Goal: Obtain resource: Download file/media

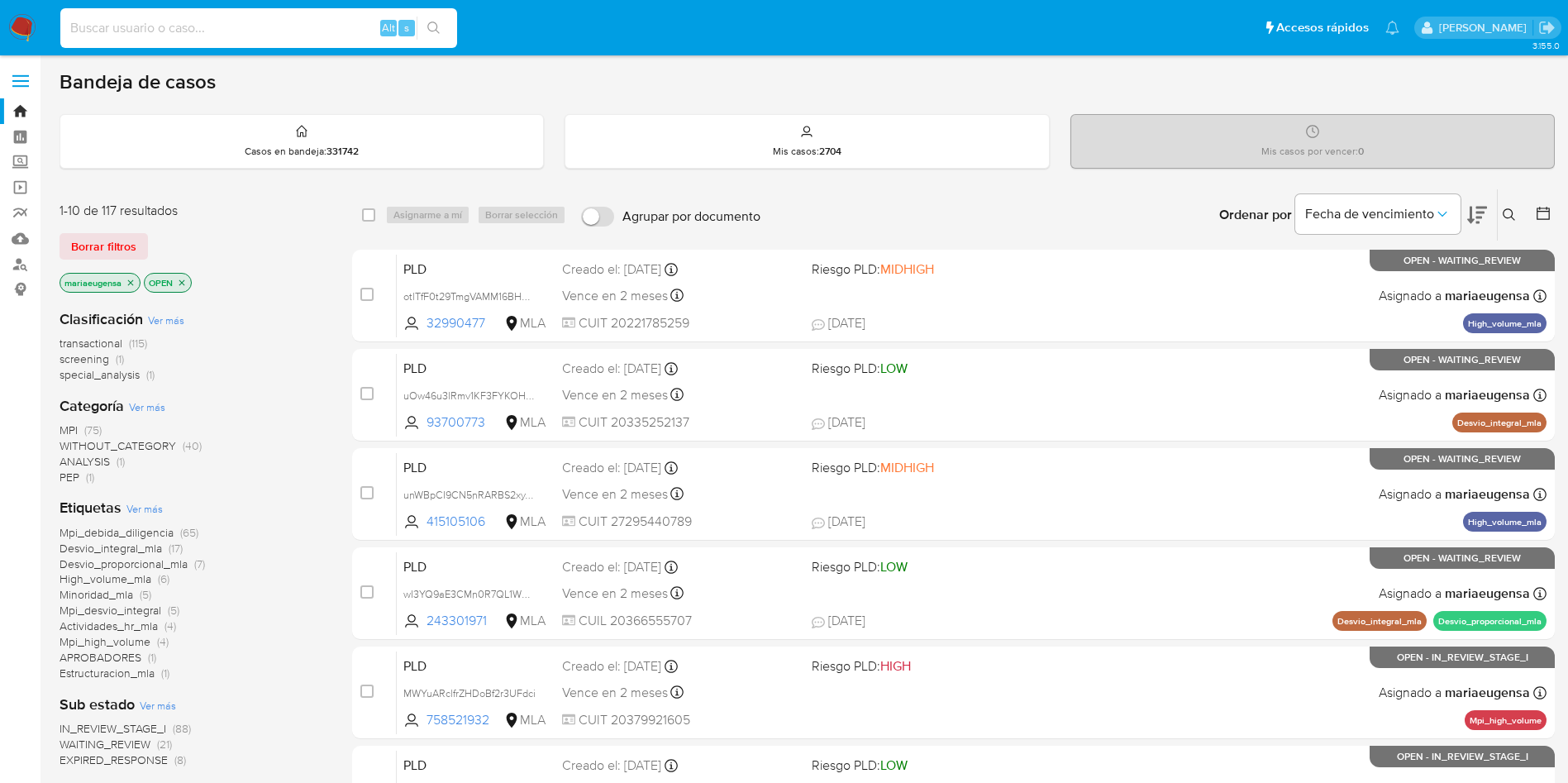
click at [335, 34] on input at bounding box center [259, 28] width 397 height 21
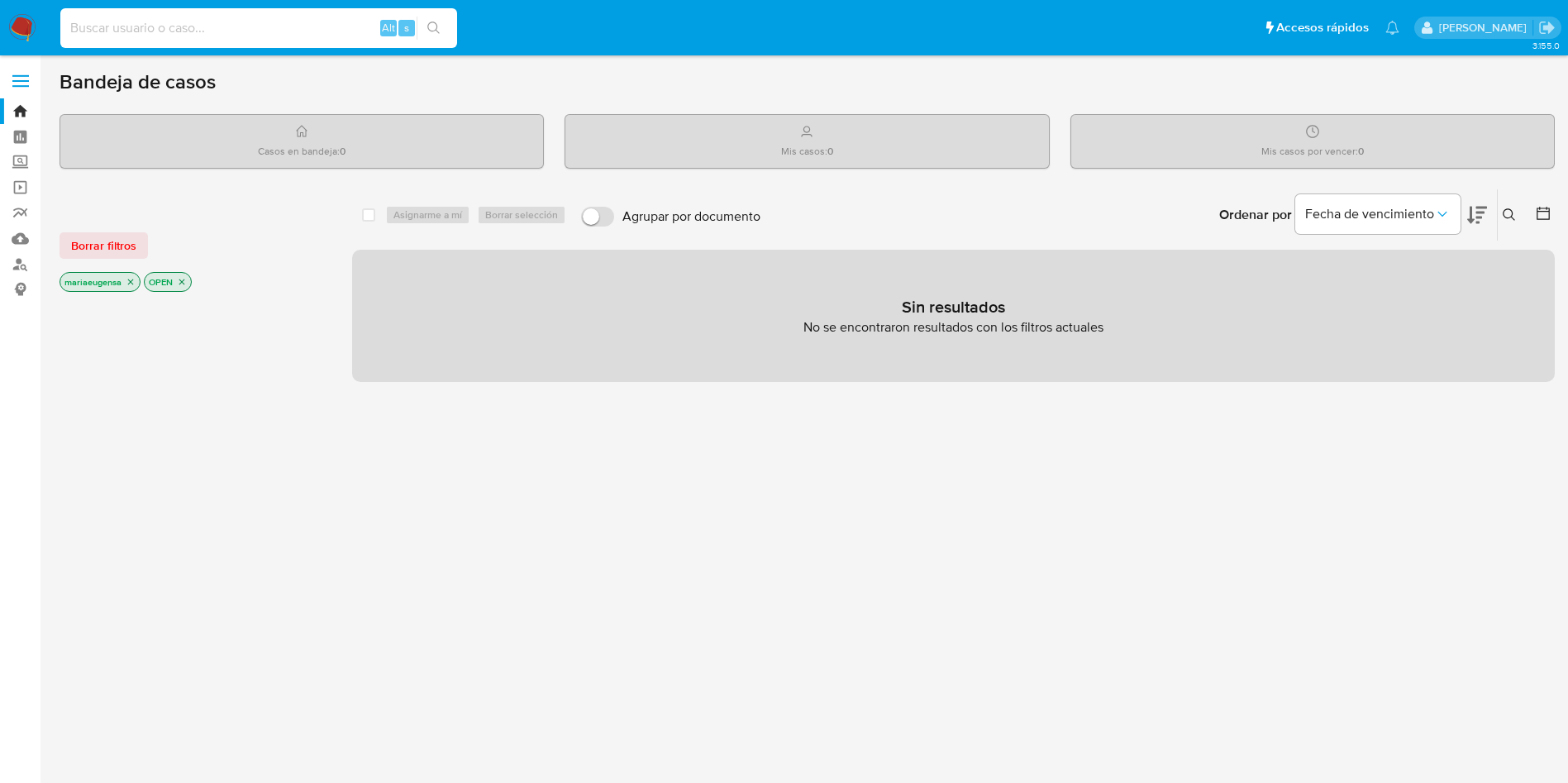
click at [194, 32] on input at bounding box center [259, 28] width 397 height 21
paste input "I7y3VhlaJPRVkMxbm7579UGC"
click at [263, 27] on input "I7y3VhlaJPRVkMxbm7579UGC" at bounding box center [259, 28] width 397 height 21
type input "I7y3VhlaJPRVkMxbm7579UGC"
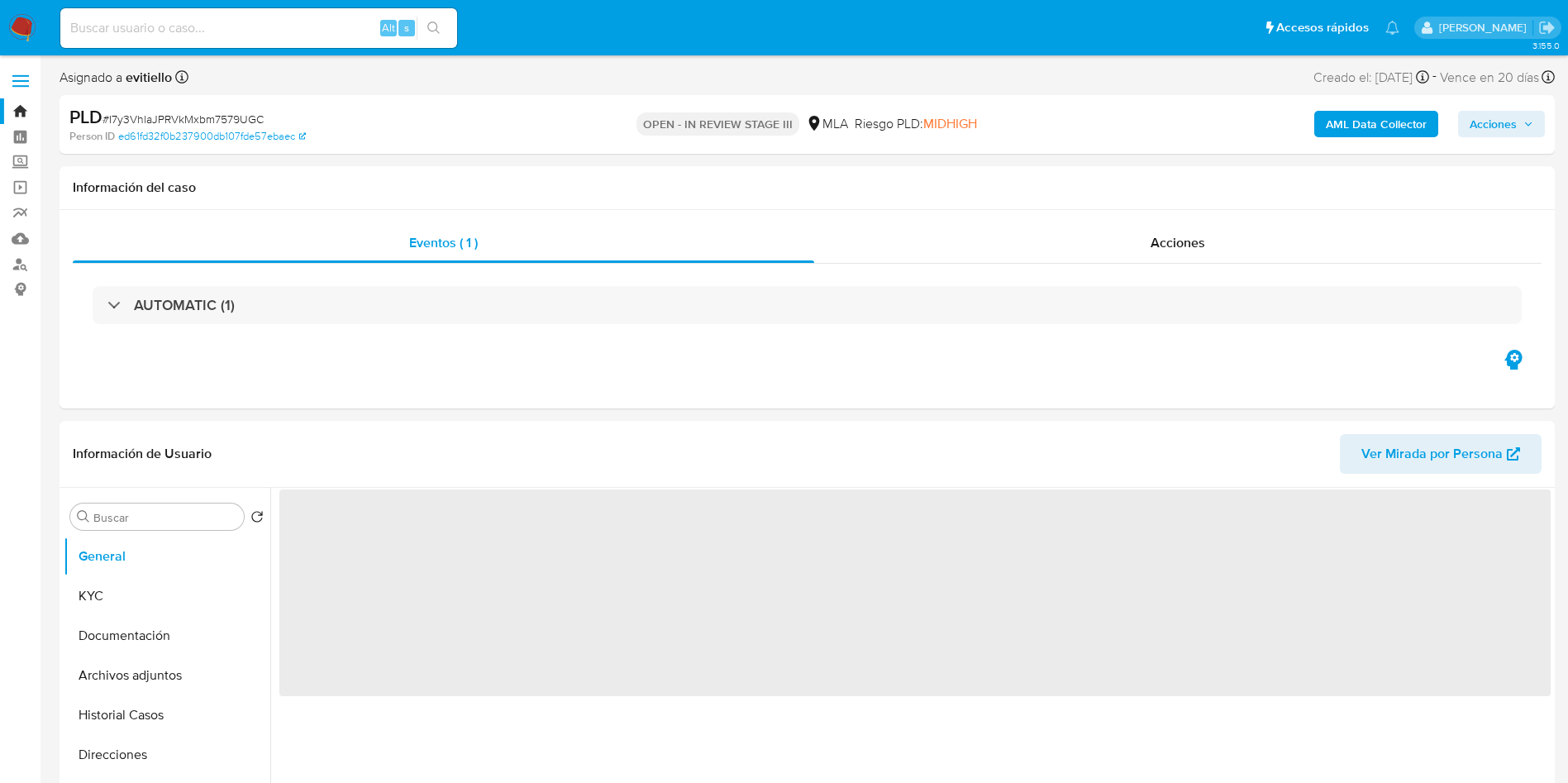
select select "10"
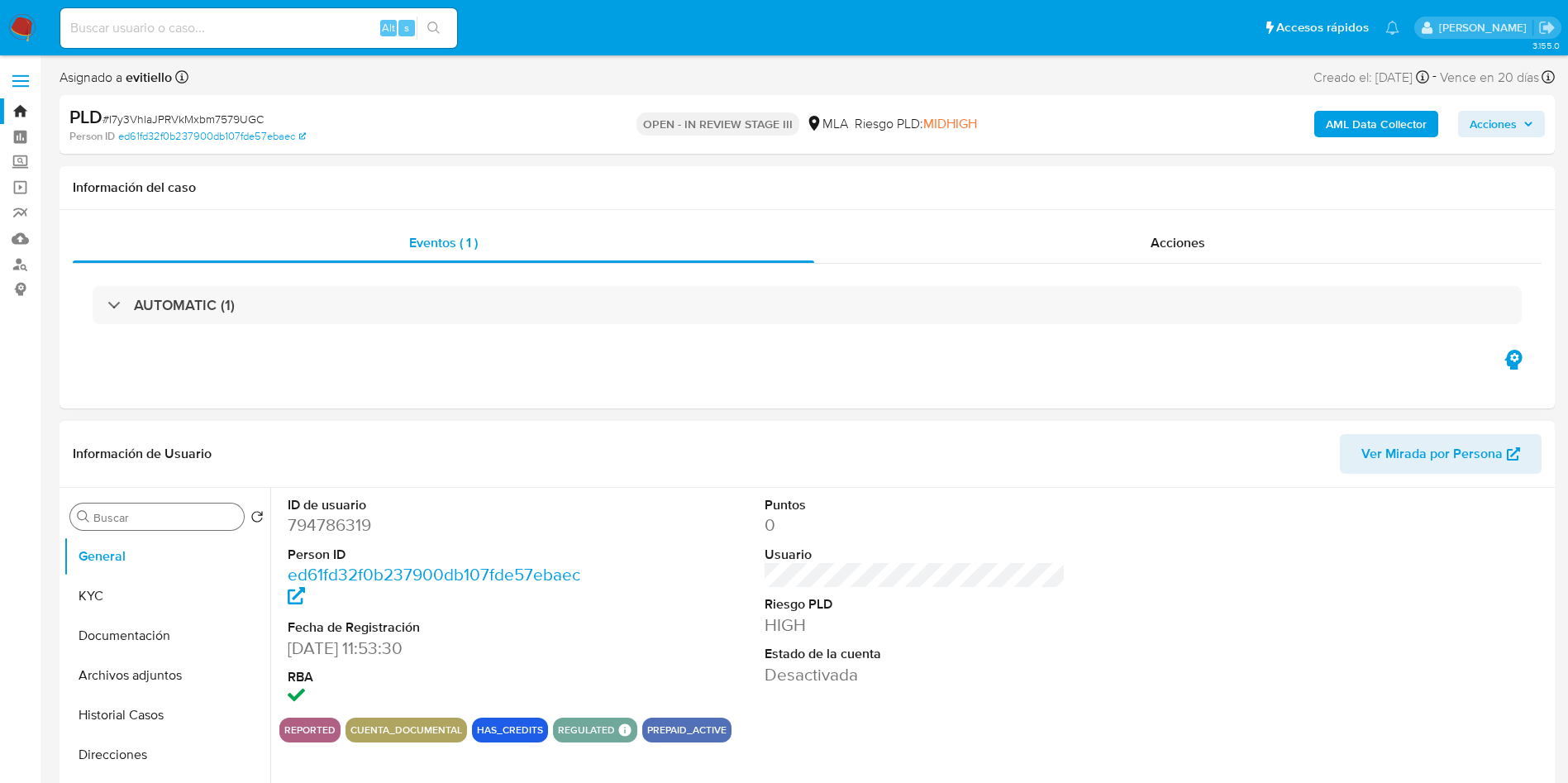
click at [190, 523] on input "Buscar" at bounding box center [165, 518] width 144 height 15
type input "arc"
click at [179, 597] on button "Archivos adjuntos" at bounding box center [160, 595] width 193 height 39
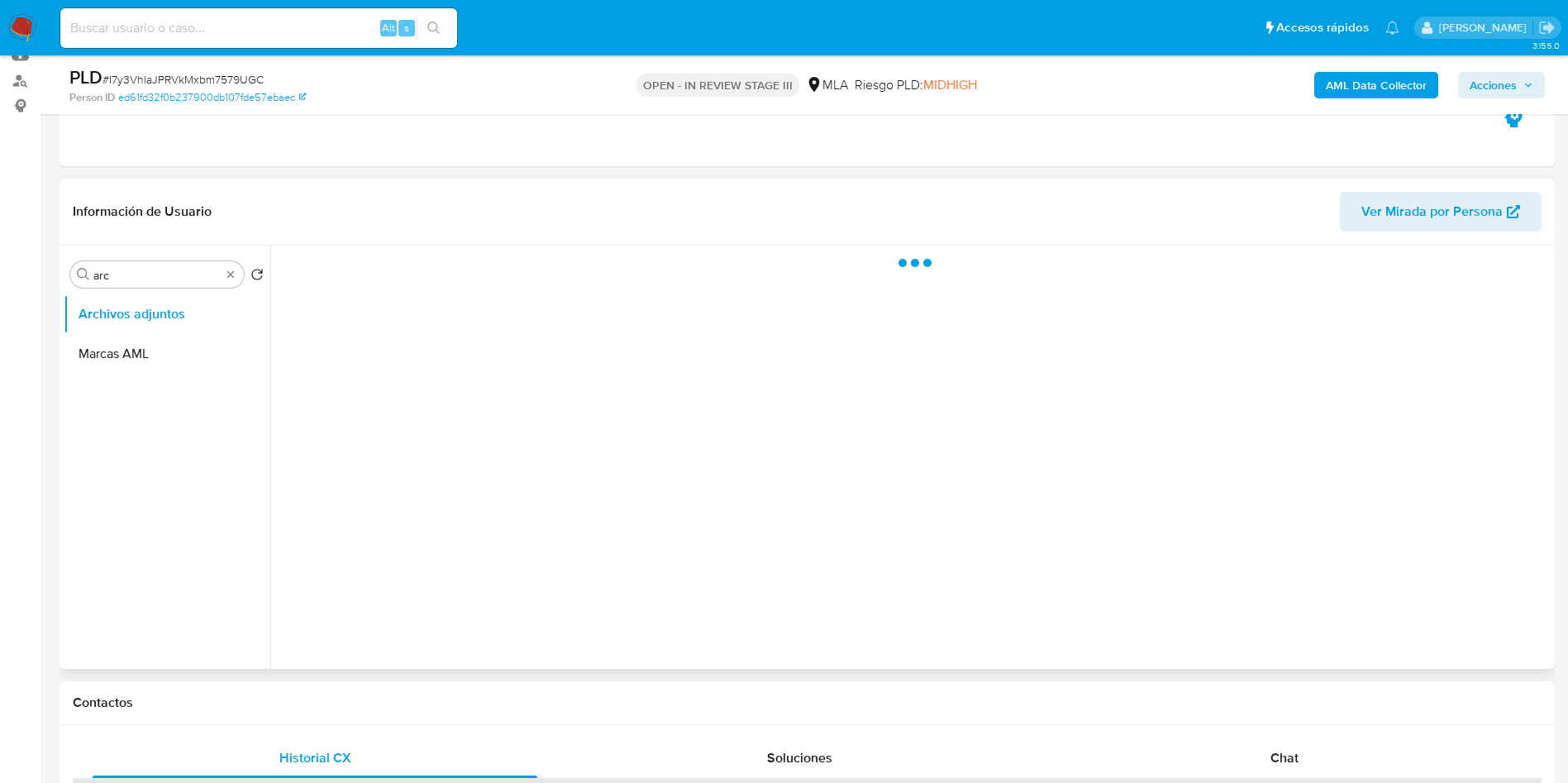
scroll to position [248, 0]
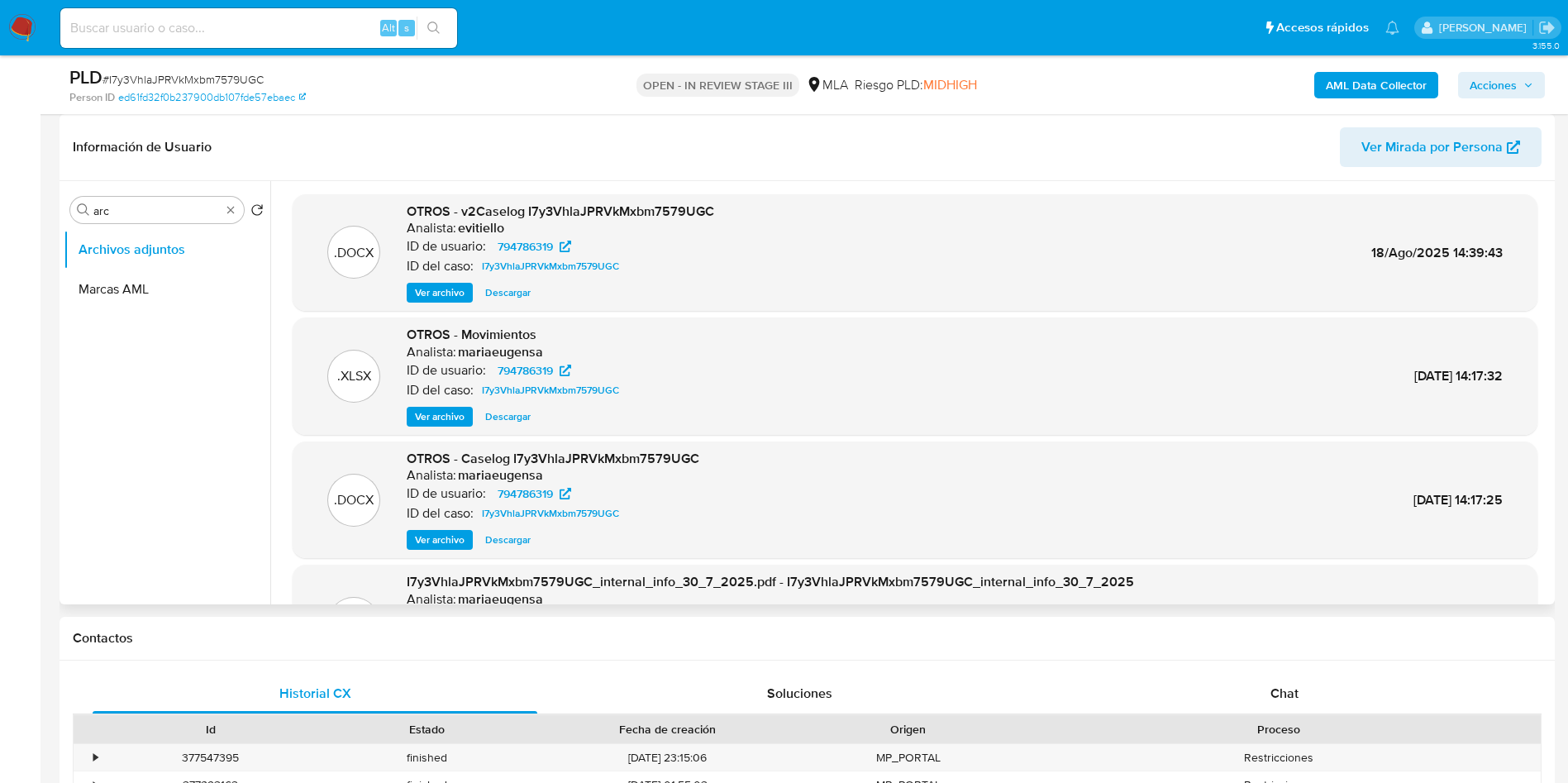
click at [445, 300] on span "Ver archivo" at bounding box center [439, 292] width 50 height 17
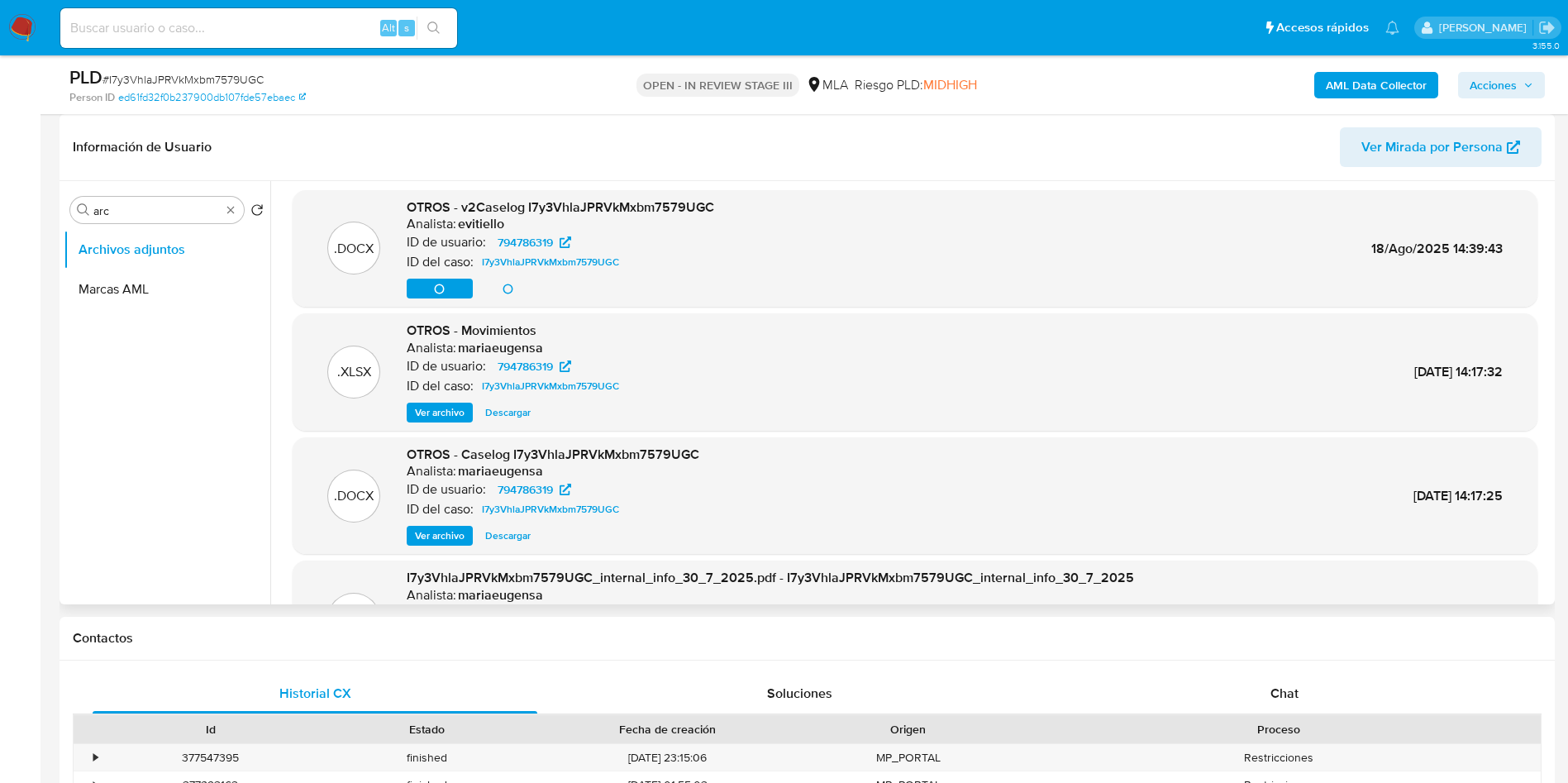
scroll to position [0, 0]
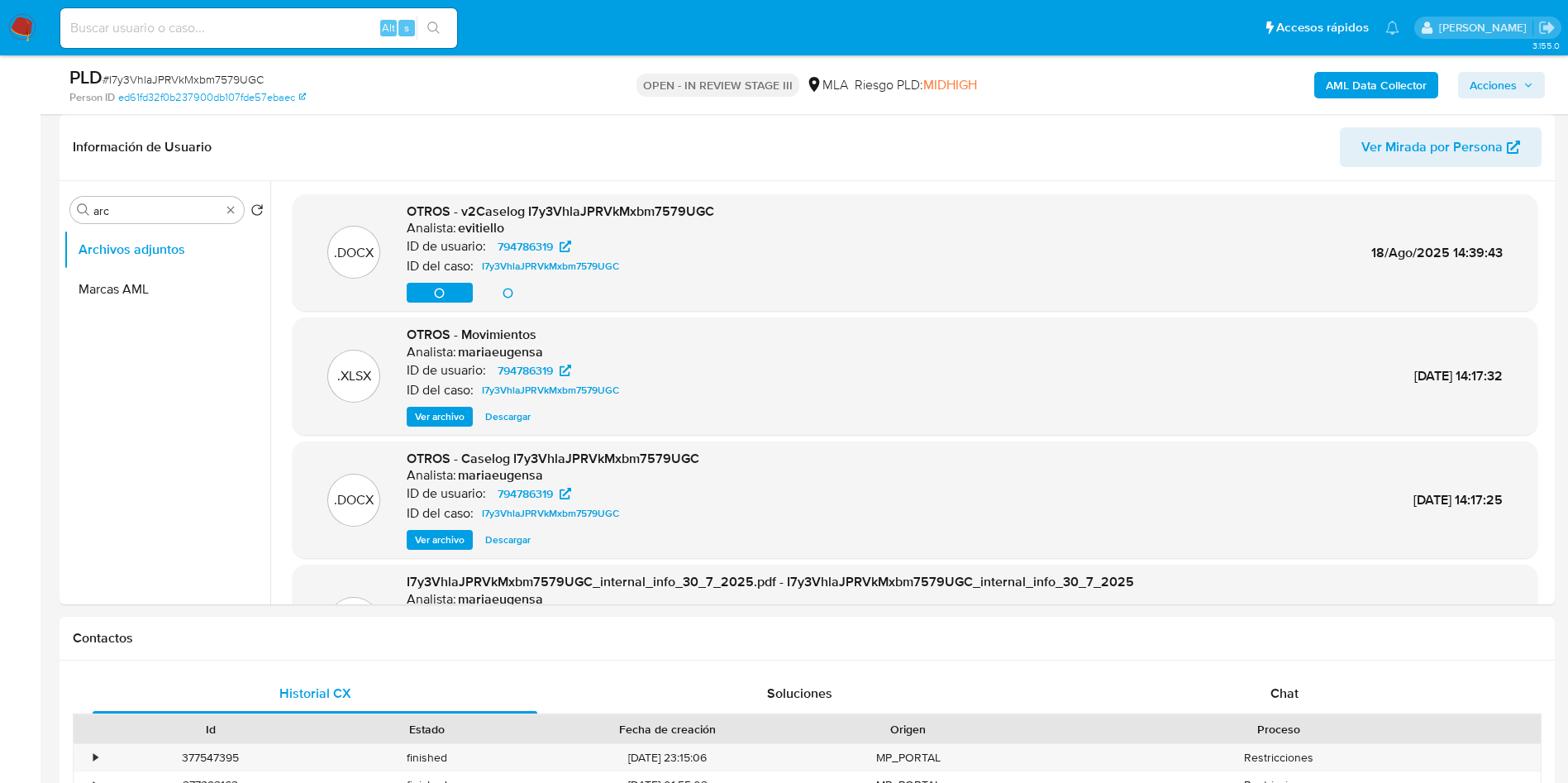
click at [259, 84] on span "# I7y3VhlaJPRVkMxbm7579UGC" at bounding box center [183, 79] width 161 height 17
copy span "I7y3VhlaJPRVkMxbm7579UGC"
click at [255, 27] on input at bounding box center [259, 28] width 397 height 21
paste input "I7y3VhlaJPRVkMxbm7579UGC"
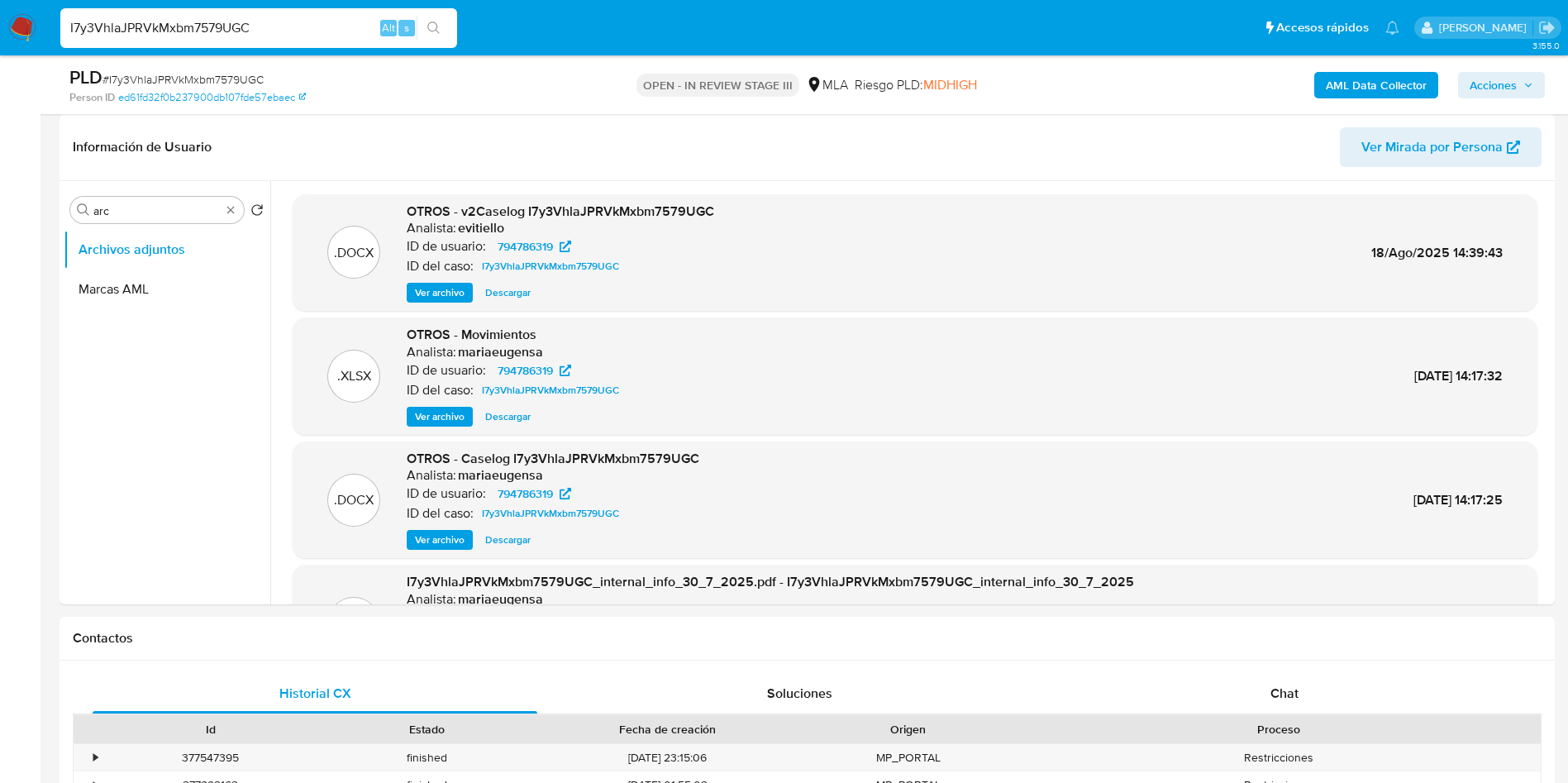
type input "I7y3VhlaJPRVkMxbm7579UGC"
click at [524, 292] on span "Descargar" at bounding box center [507, 292] width 46 height 17
click at [505, 297] on span "Descargar" at bounding box center [507, 292] width 46 height 17
click at [505, 284] on span "Descargar" at bounding box center [507, 292] width 46 height 17
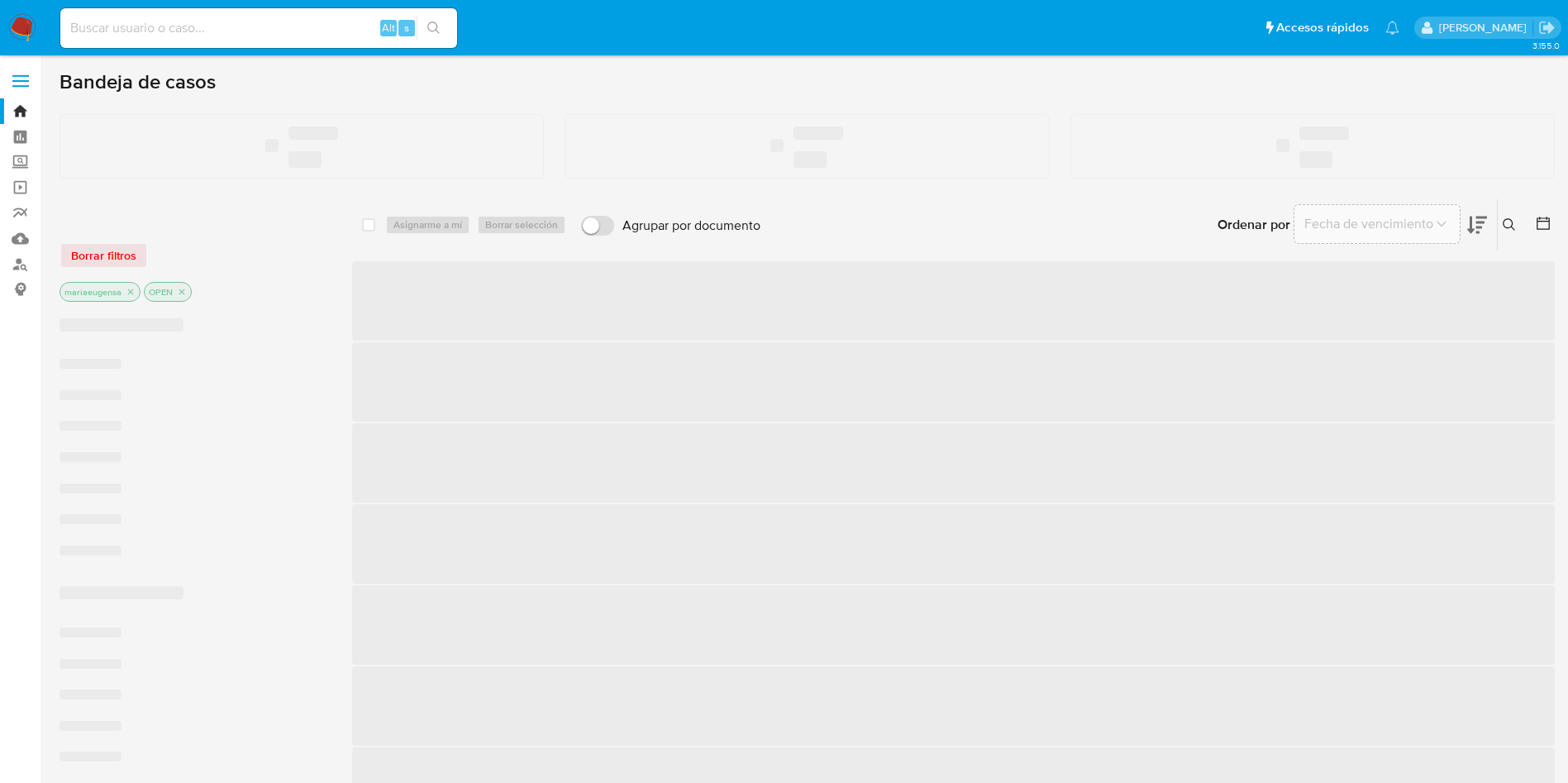
click at [167, 36] on input at bounding box center [259, 28] width 397 height 21
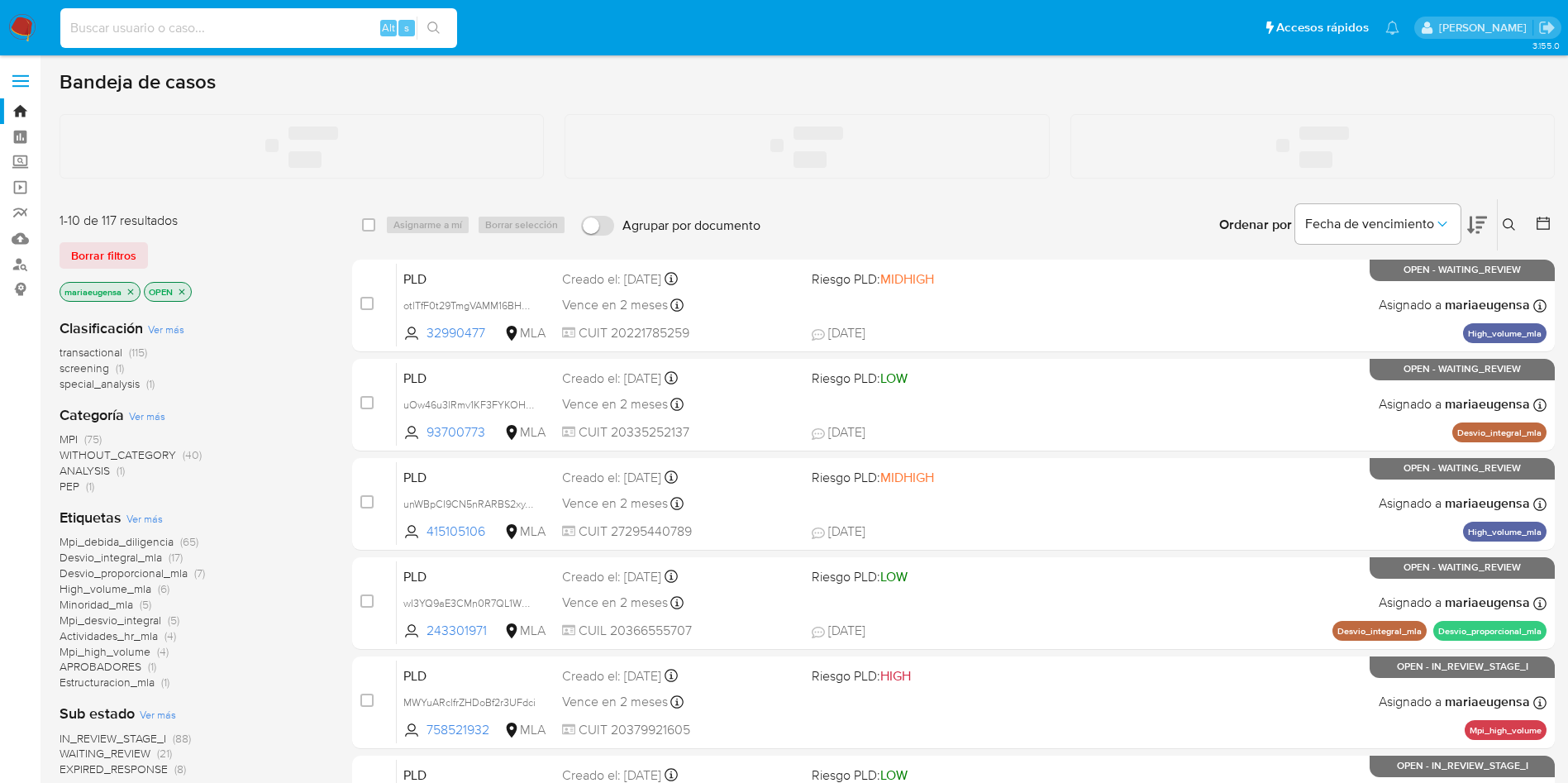
paste input "I7y3VhlaJPRVkMxbm7579UGC"
type input "I7y3VhlaJPRVkMxbm7579UGC"
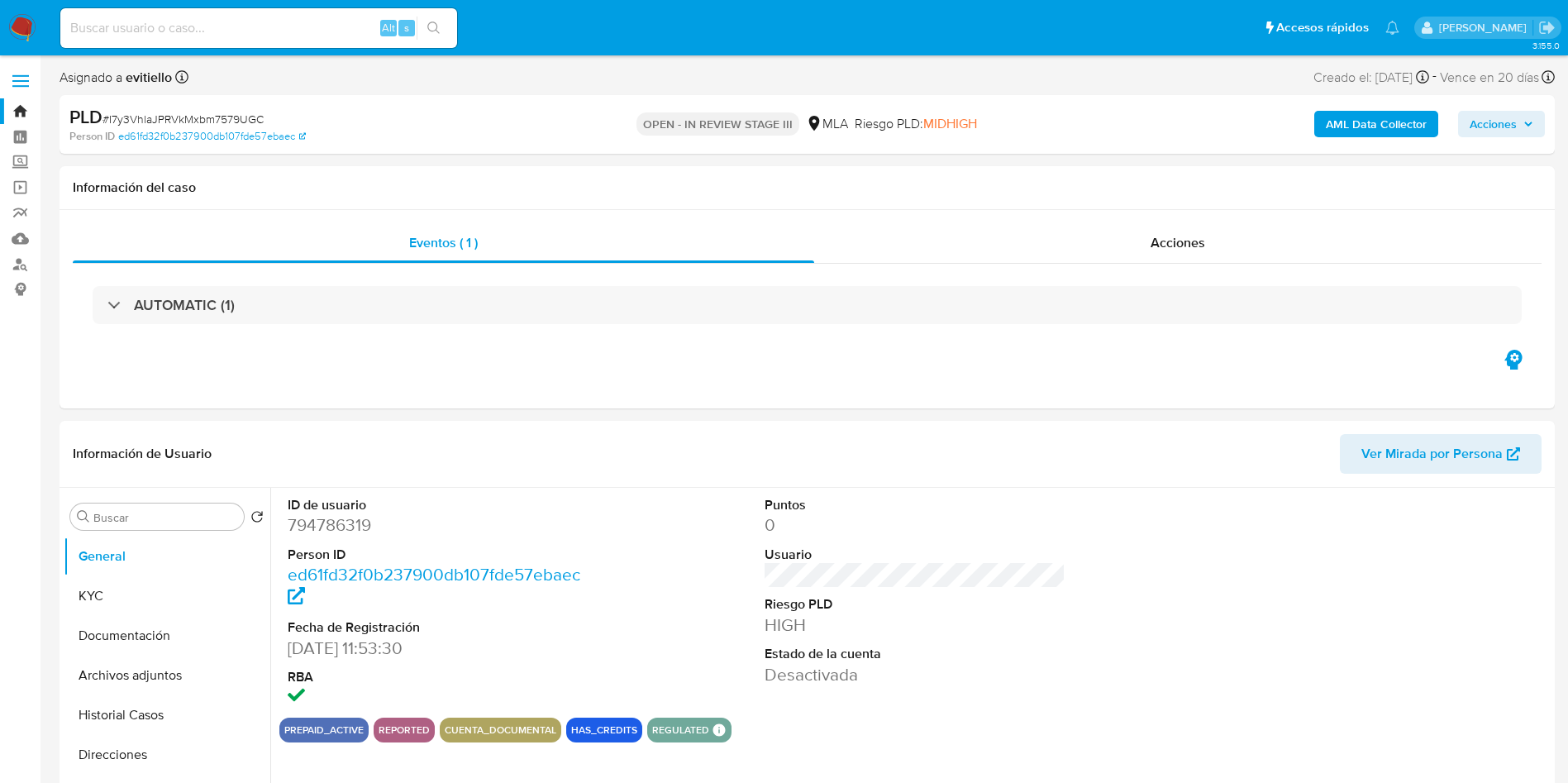
select select "10"
click at [192, 474] on input "Buscar" at bounding box center [165, 518] width 144 height 15
click at [164, 474] on button "Archivos adjuntos" at bounding box center [160, 595] width 193 height 39
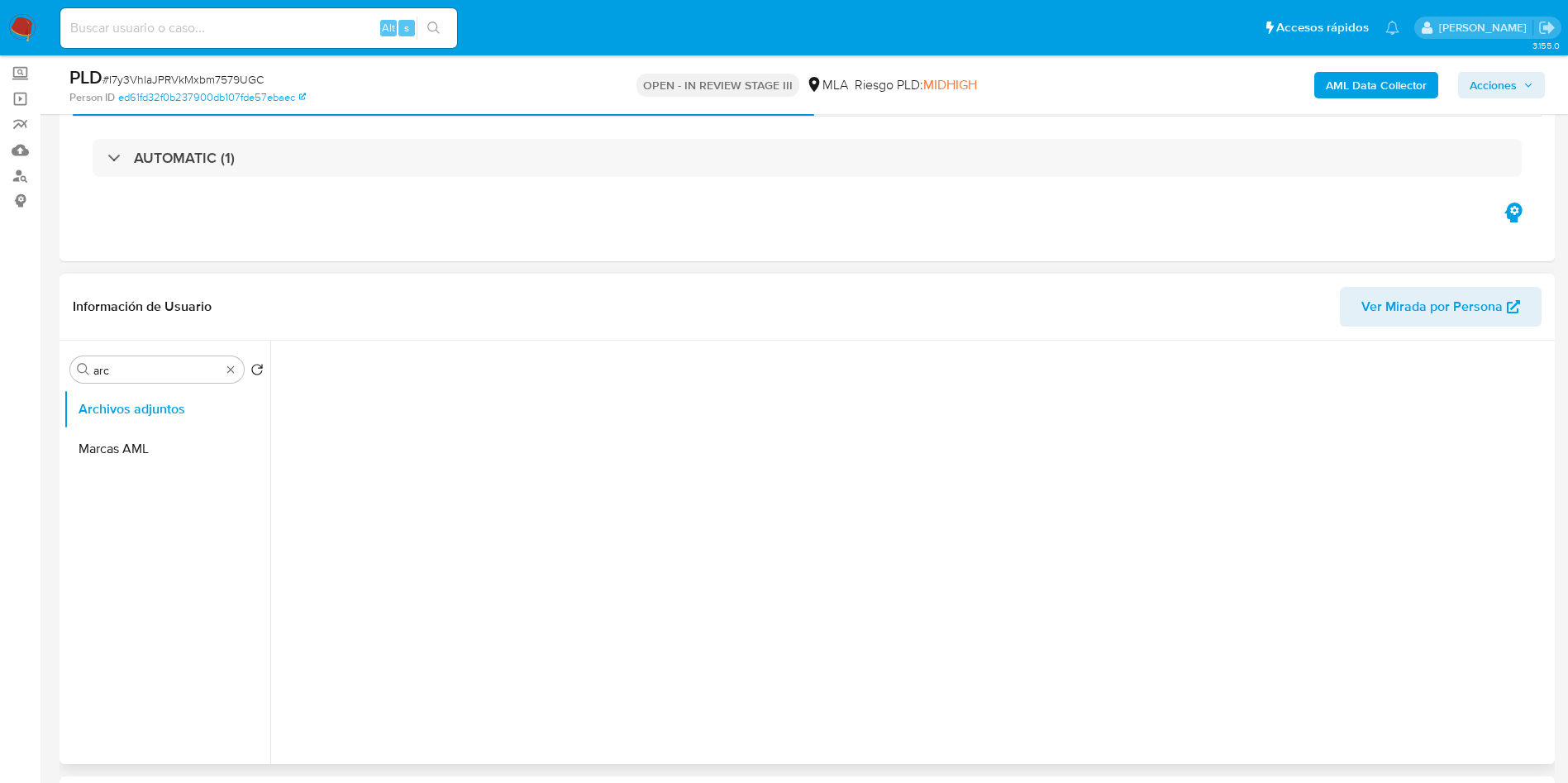
scroll to position [123, 0]
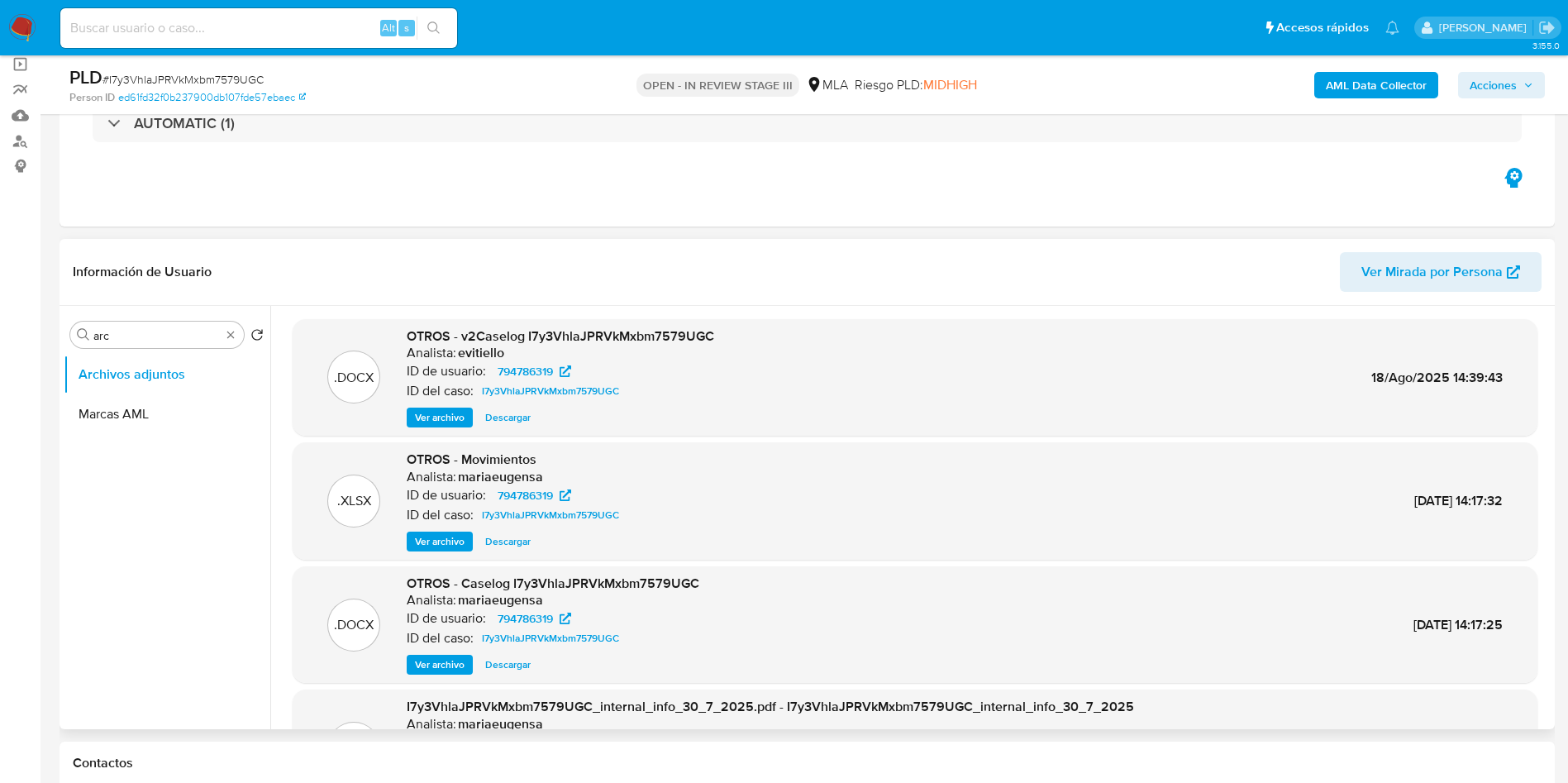
click at [421, 423] on span "Ver archivo" at bounding box center [439, 418] width 50 height 17
click at [161, 333] on input "arc" at bounding box center [157, 335] width 127 height 15
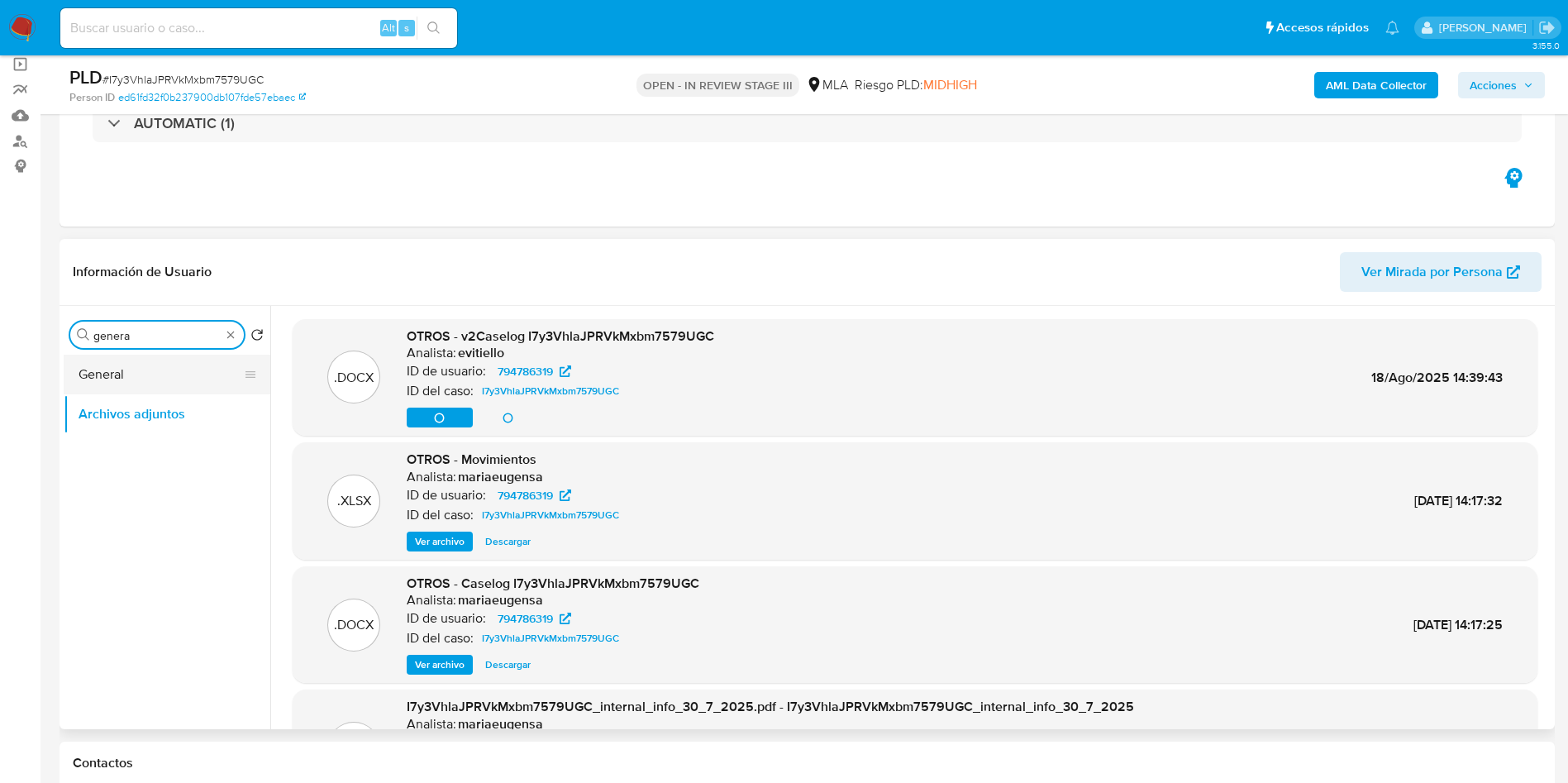
type input "genera"
click at [152, 371] on button "General" at bounding box center [160, 374] width 193 height 39
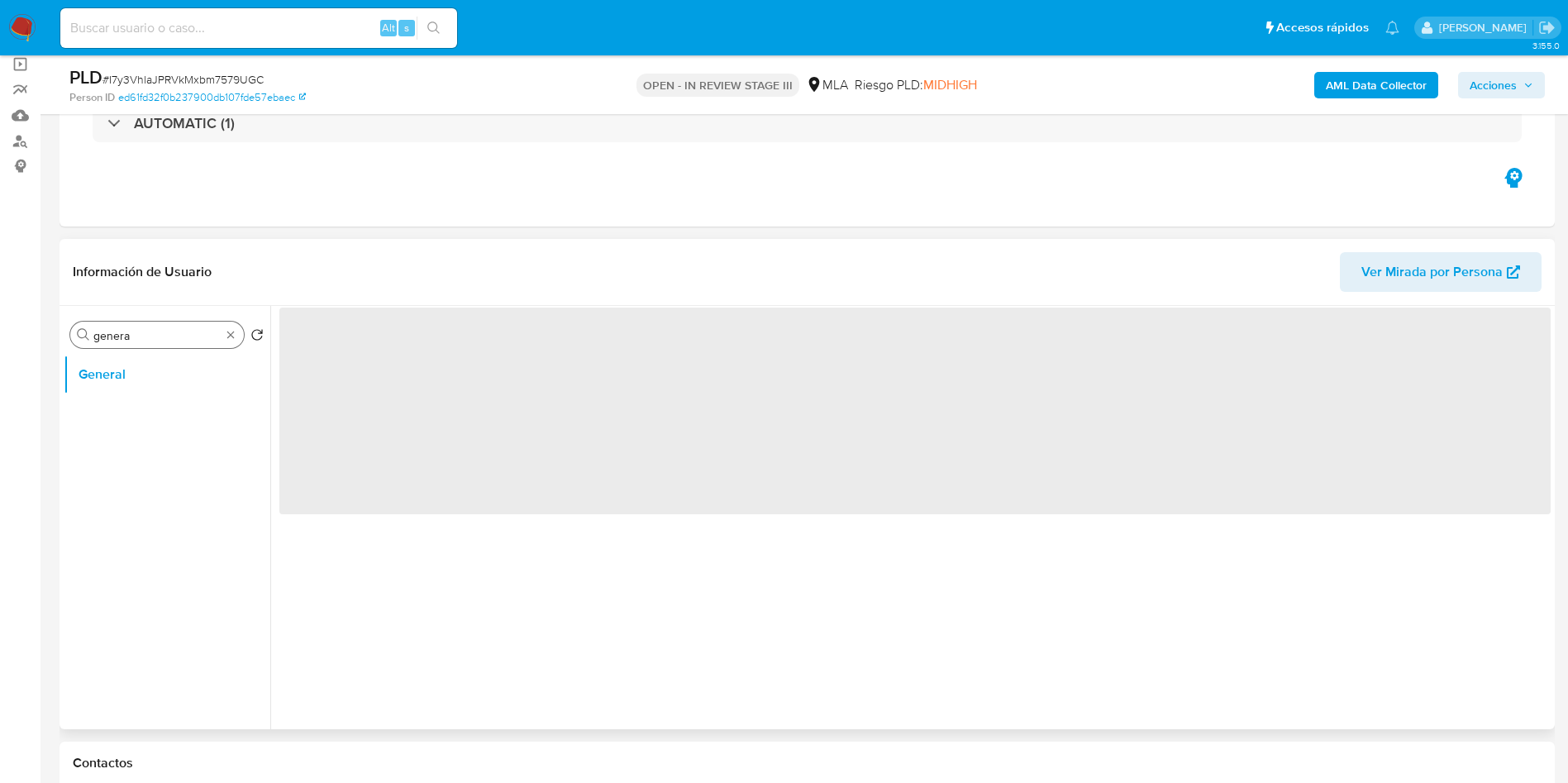
click at [154, 339] on input "genera" at bounding box center [157, 335] width 127 height 15
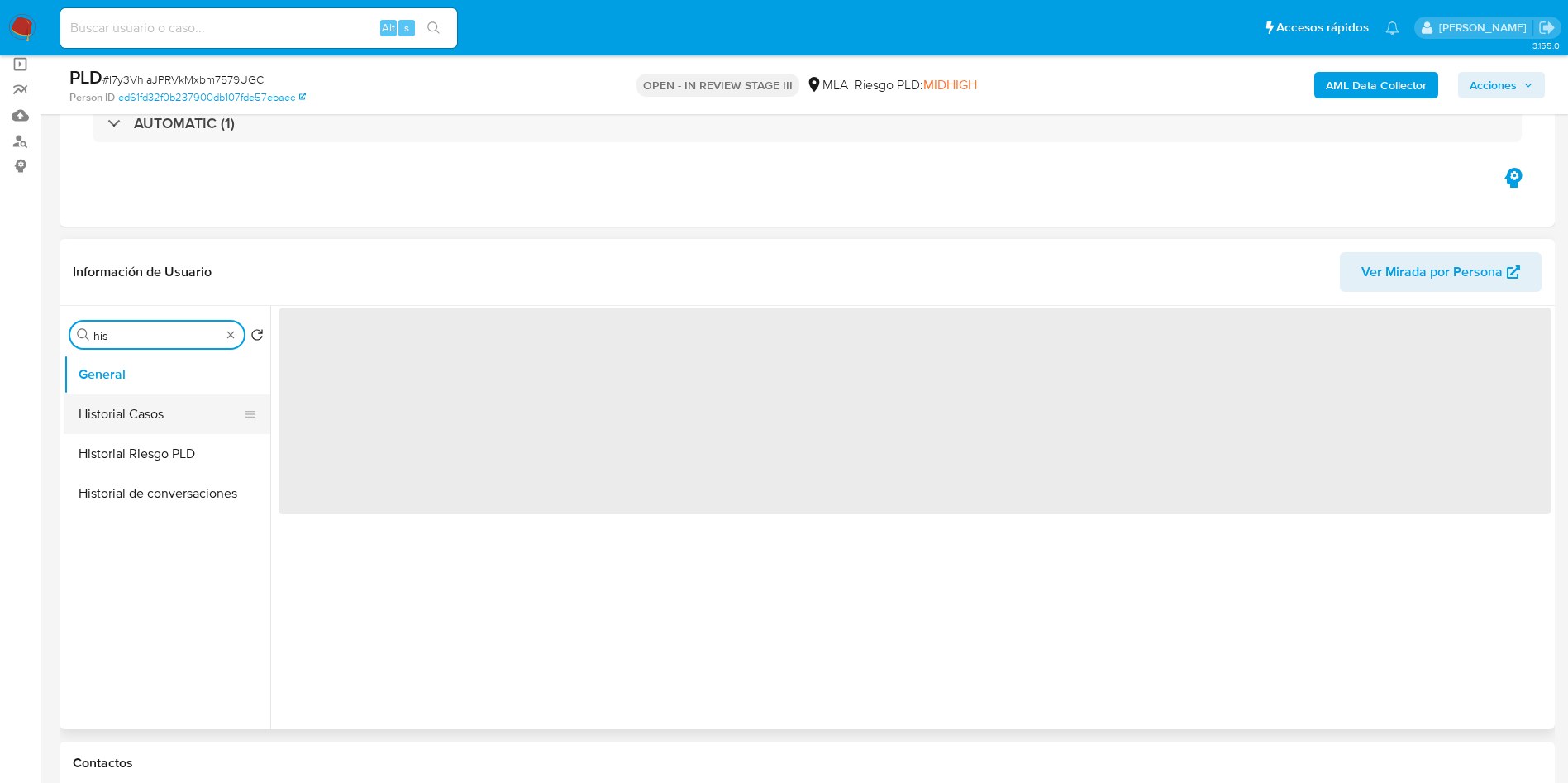
type input "his"
click at [176, 419] on button "Historial Casos" at bounding box center [160, 414] width 193 height 39
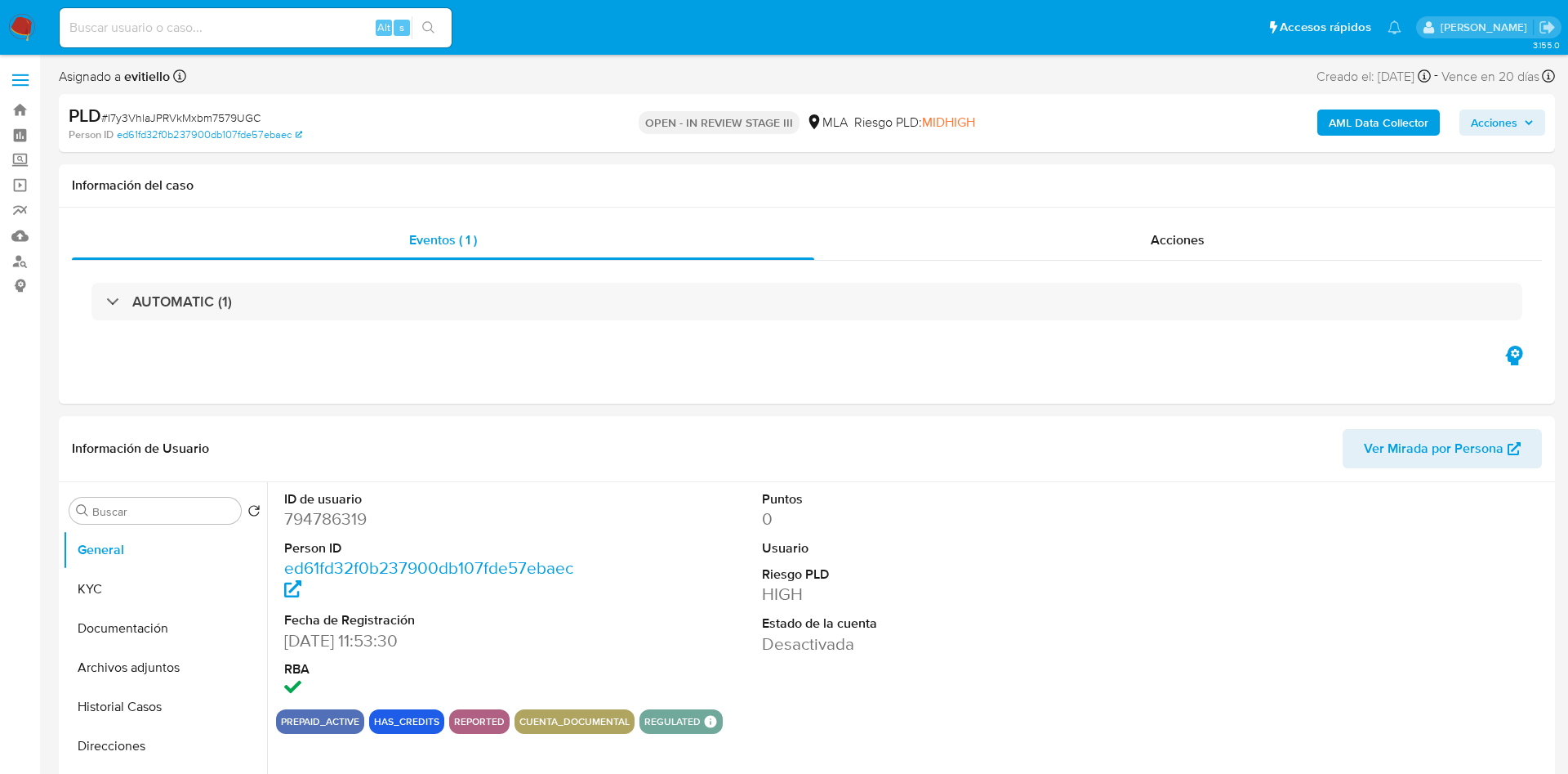
select select "10"
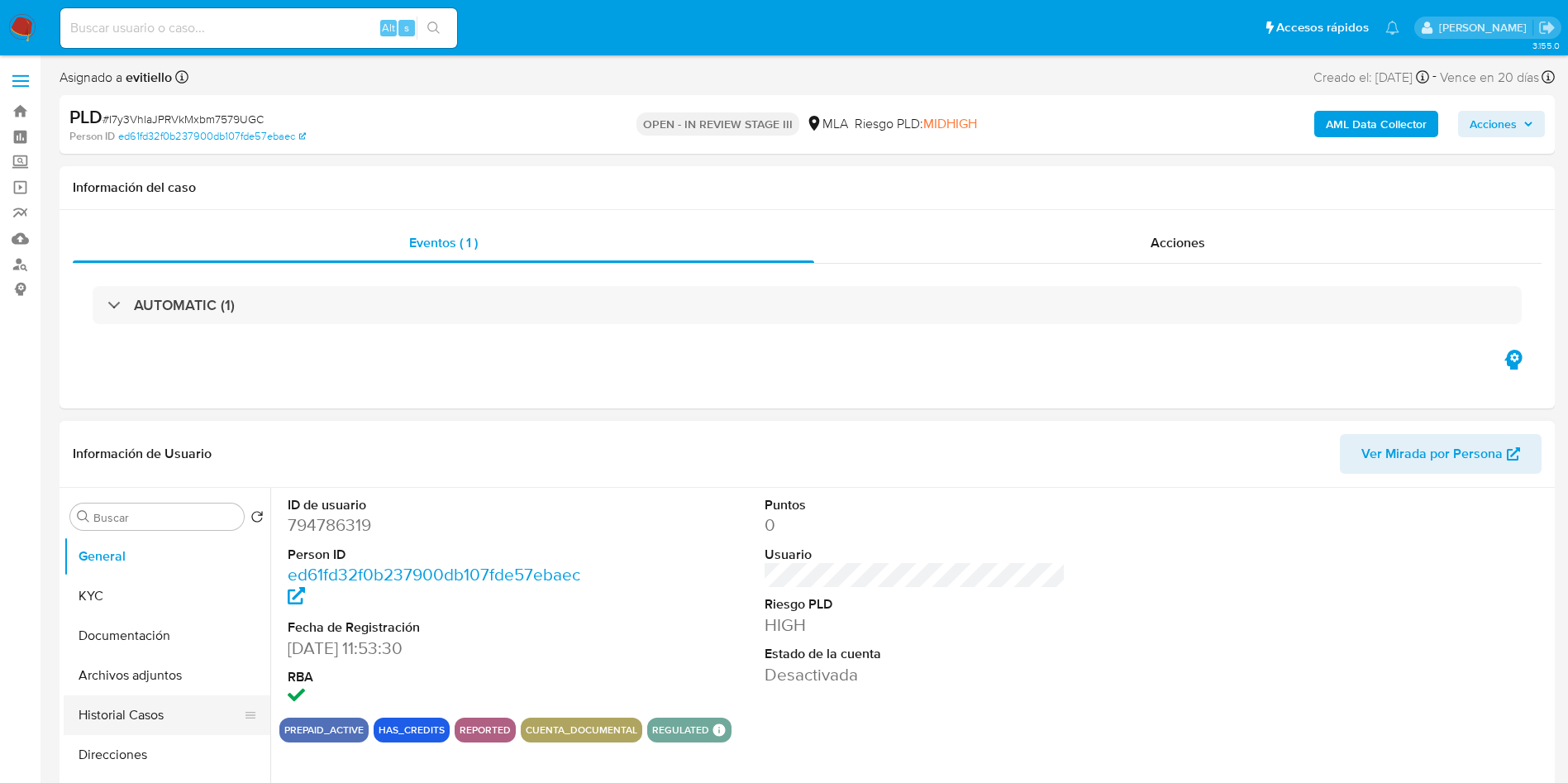
drag, startPoint x: 135, startPoint y: 684, endPoint x: 168, endPoint y: 705, distance: 39.1
click at [142, 685] on button "Archivos adjuntos" at bounding box center [166, 675] width 207 height 39
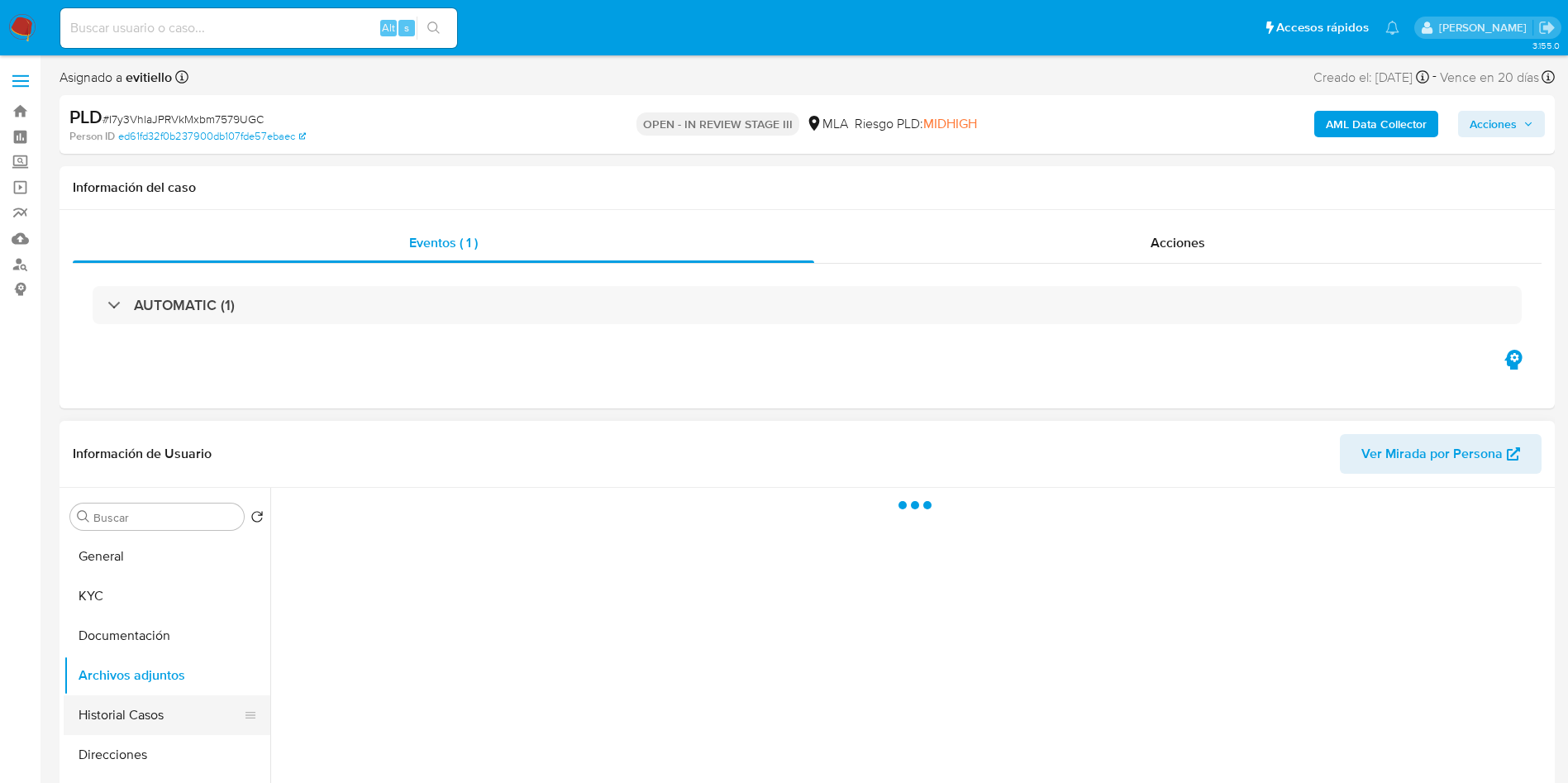
drag, startPoint x: 137, startPoint y: 699, endPoint x: 141, endPoint y: 715, distance: 16.5
click at [138, 702] on button "Historial Casos" at bounding box center [160, 715] width 193 height 39
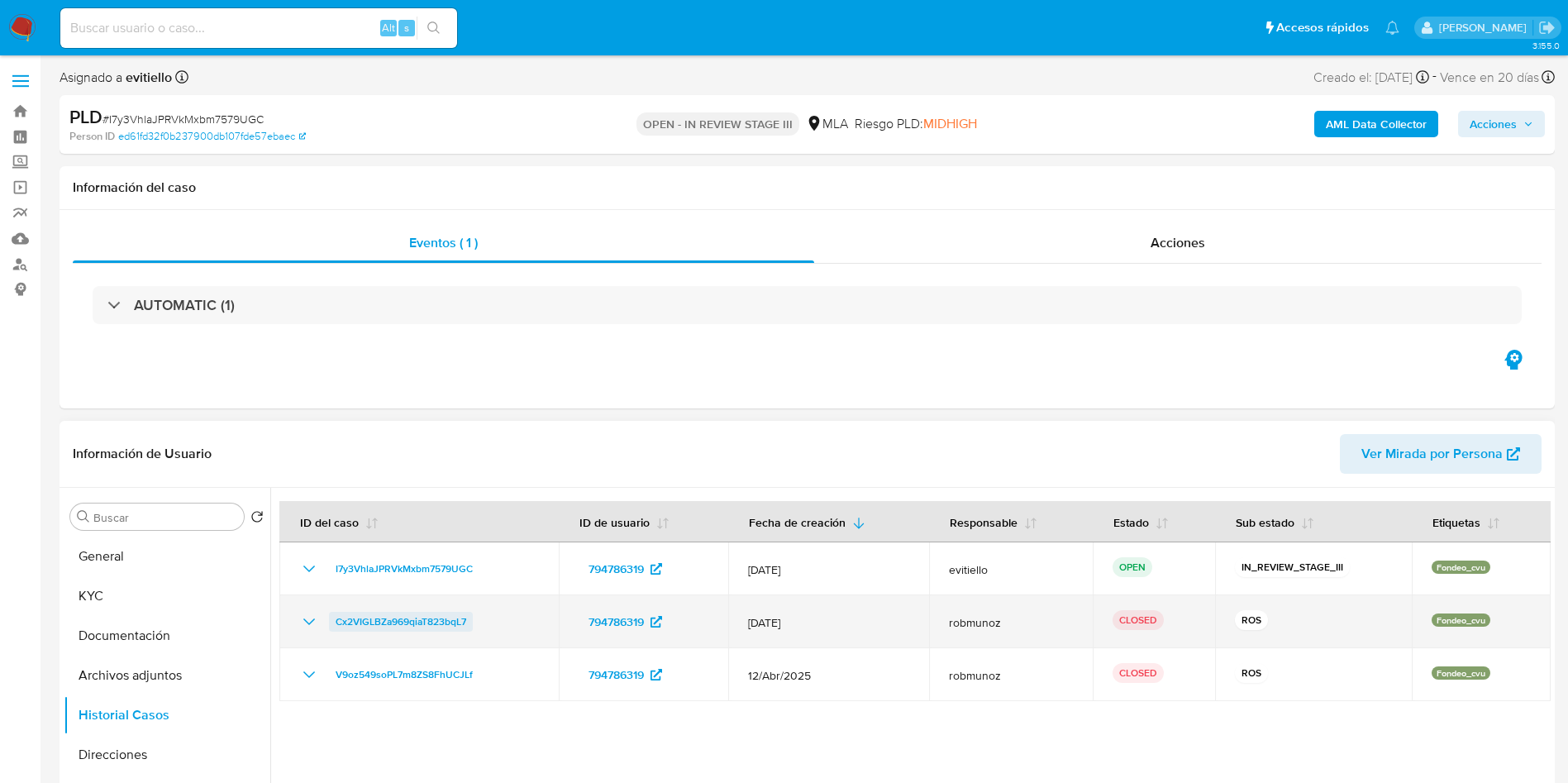
click at [371, 624] on span "Cx2VIGLBZa969qiaT823bqL7" at bounding box center [401, 621] width 131 height 20
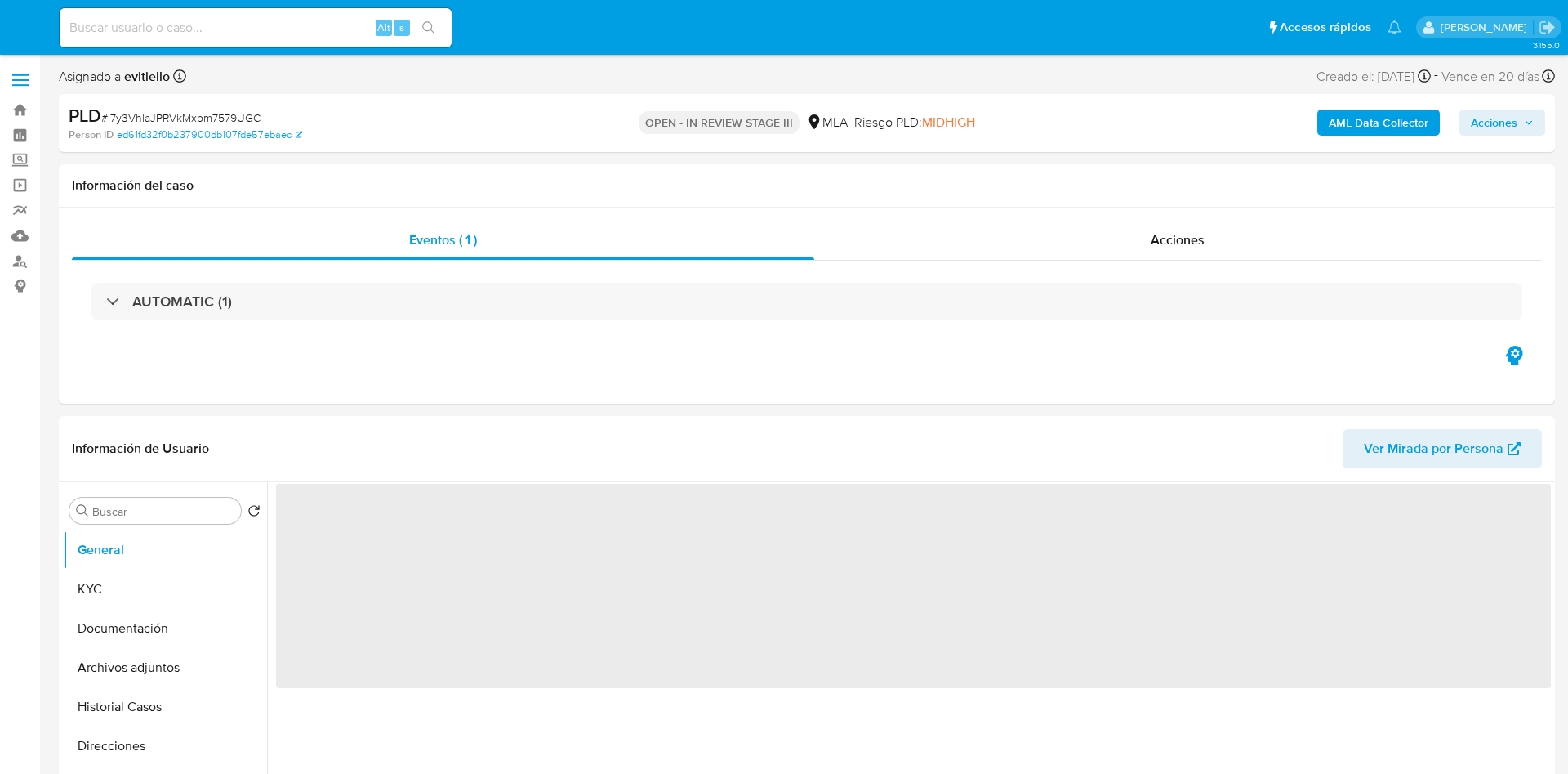
select select "10"
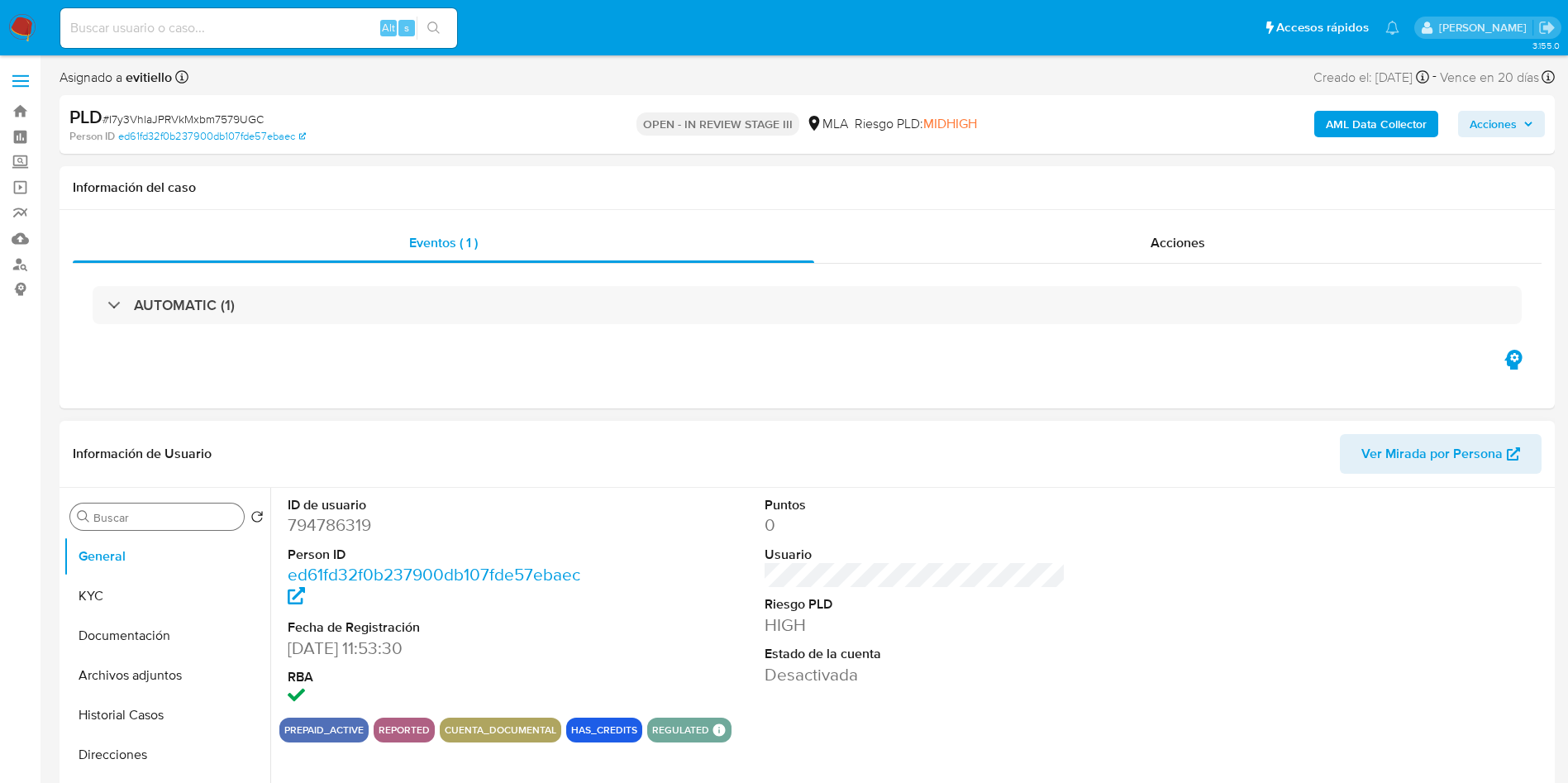
click at [111, 517] on input "Buscar" at bounding box center [165, 518] width 144 height 15
type input "arc"
click at [149, 589] on button "Archivos adjuntos" at bounding box center [160, 595] width 193 height 39
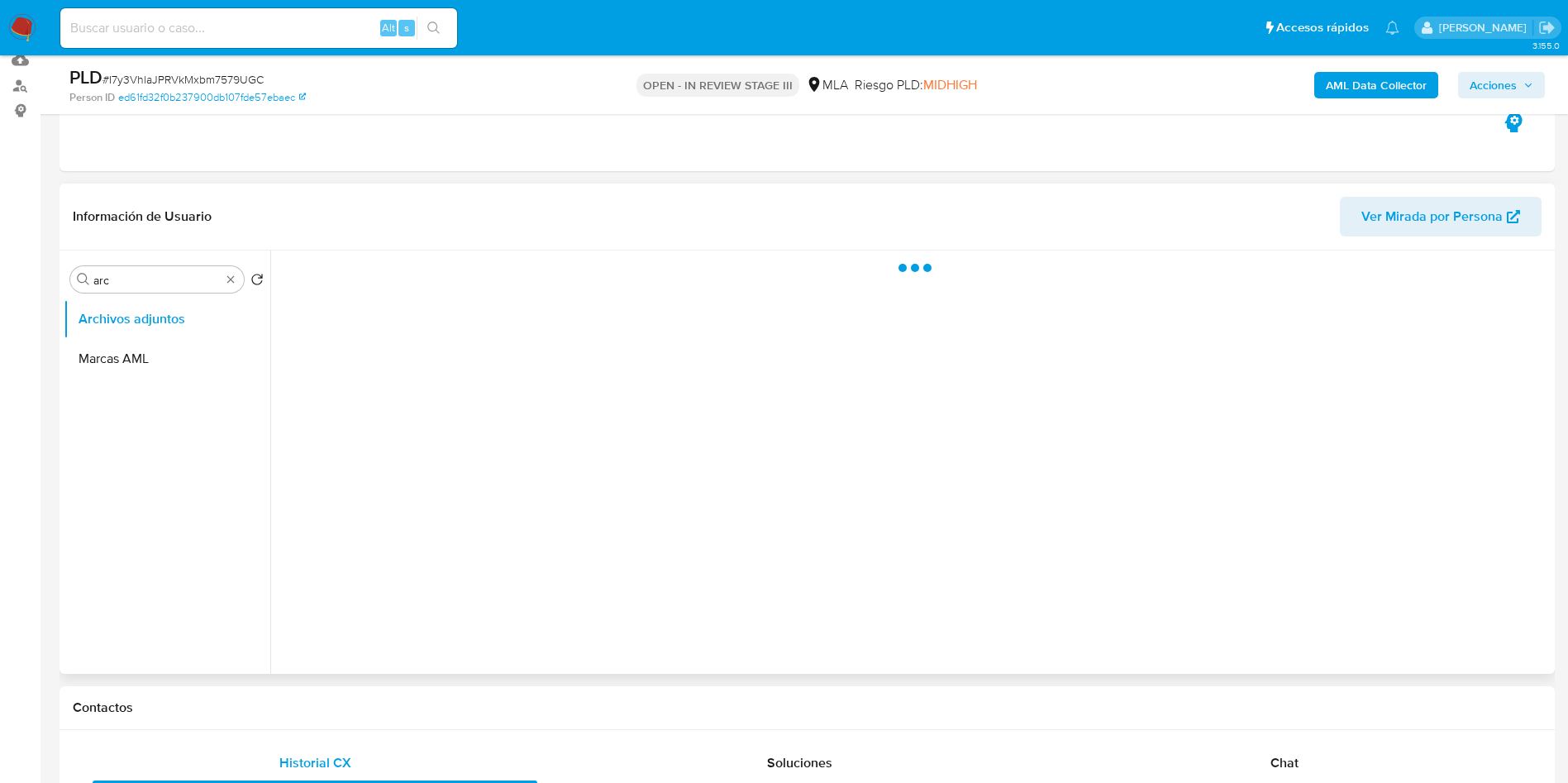
scroll to position [248, 0]
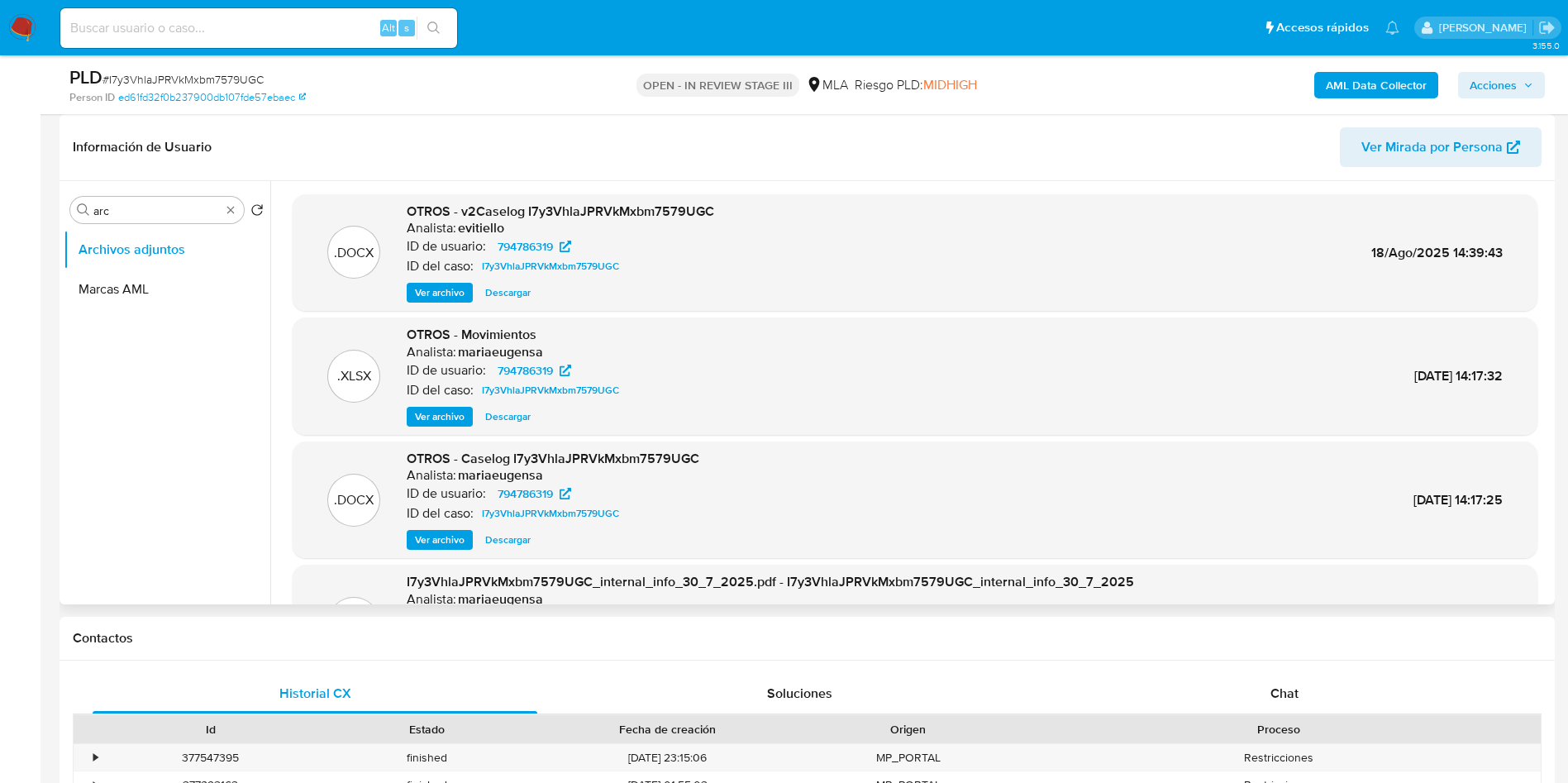
drag, startPoint x: 509, startPoint y: 290, endPoint x: 507, endPoint y: 335, distance: 45.0
click at [508, 289] on span "Descargar" at bounding box center [507, 292] width 46 height 17
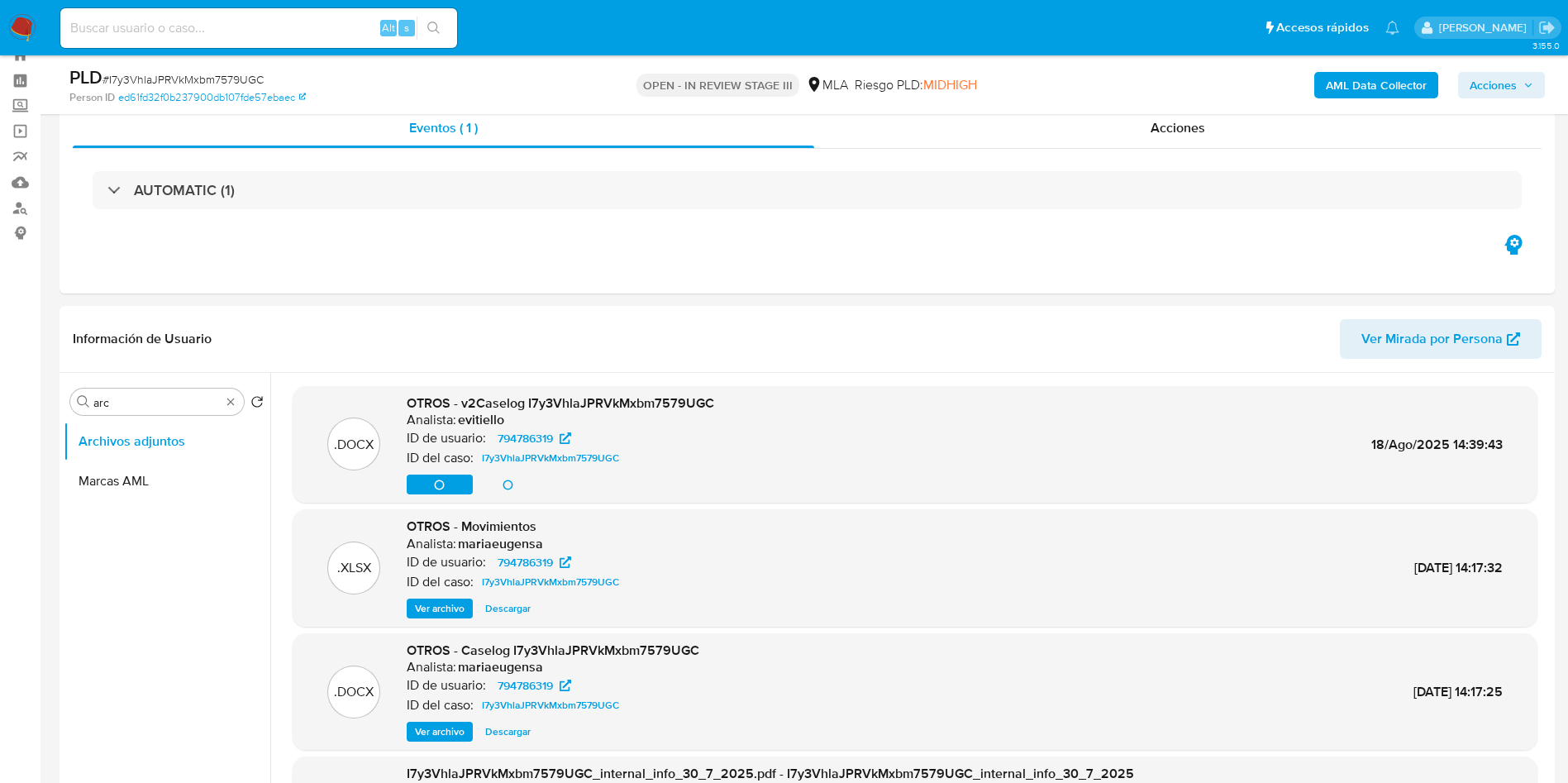
scroll to position [0, 0]
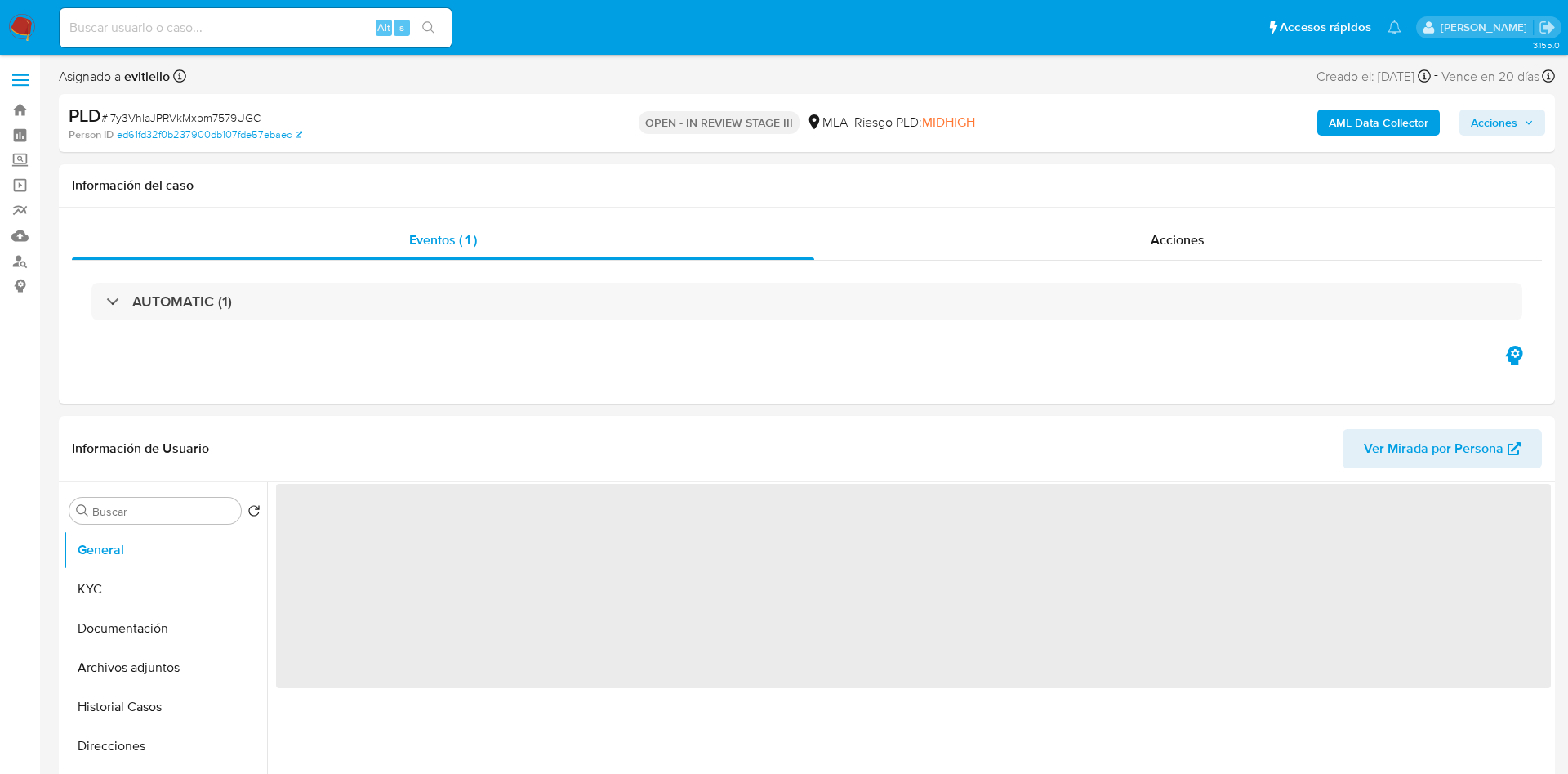
select select "10"
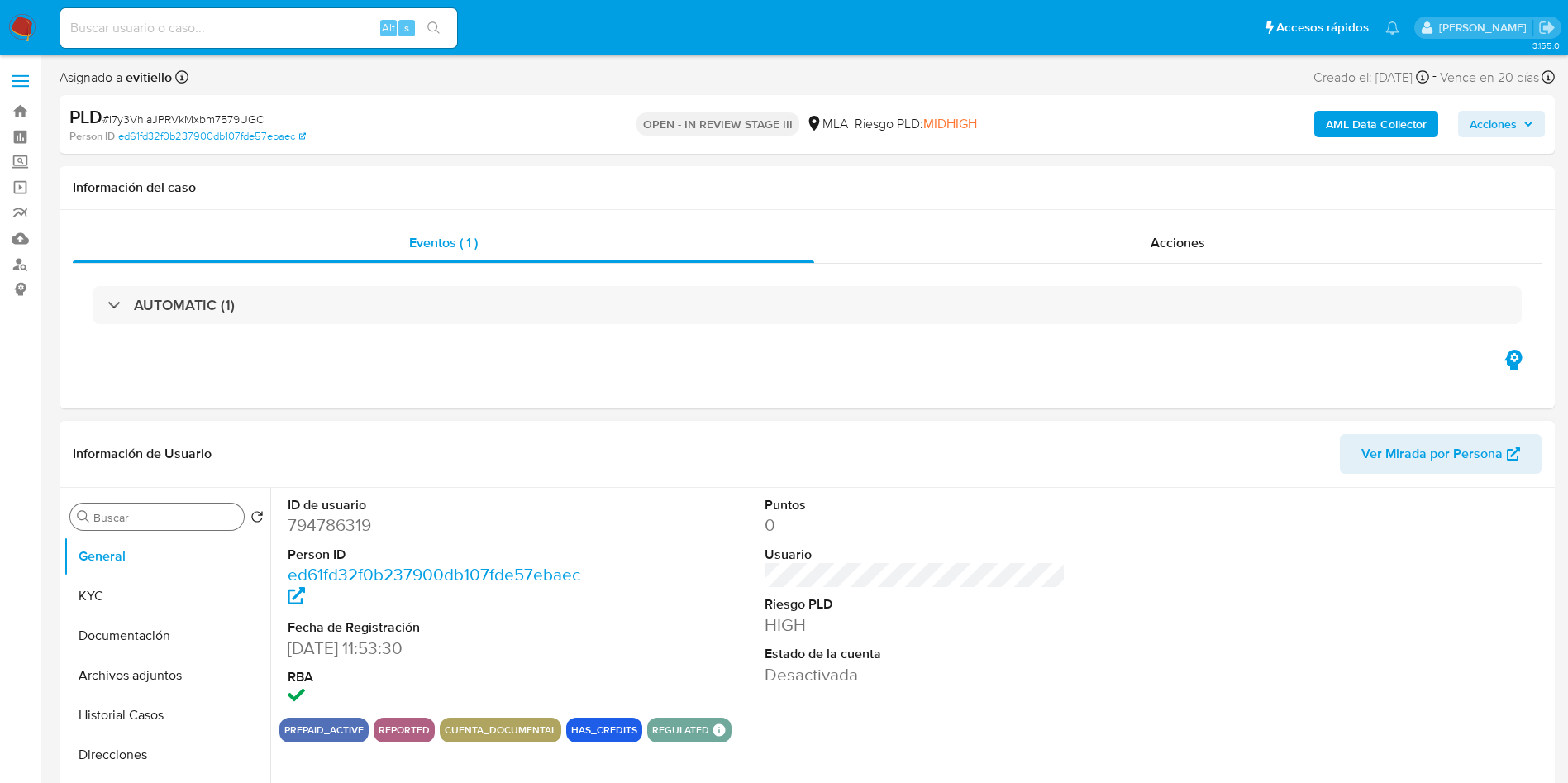
click at [144, 510] on input "Buscar" at bounding box center [165, 518] width 144 height 15
type input "arc"
drag, startPoint x: 181, startPoint y: 592, endPoint x: 224, endPoint y: 622, distance: 52.4
click at [182, 591] on button "Archivos adjuntos" at bounding box center [166, 595] width 207 height 39
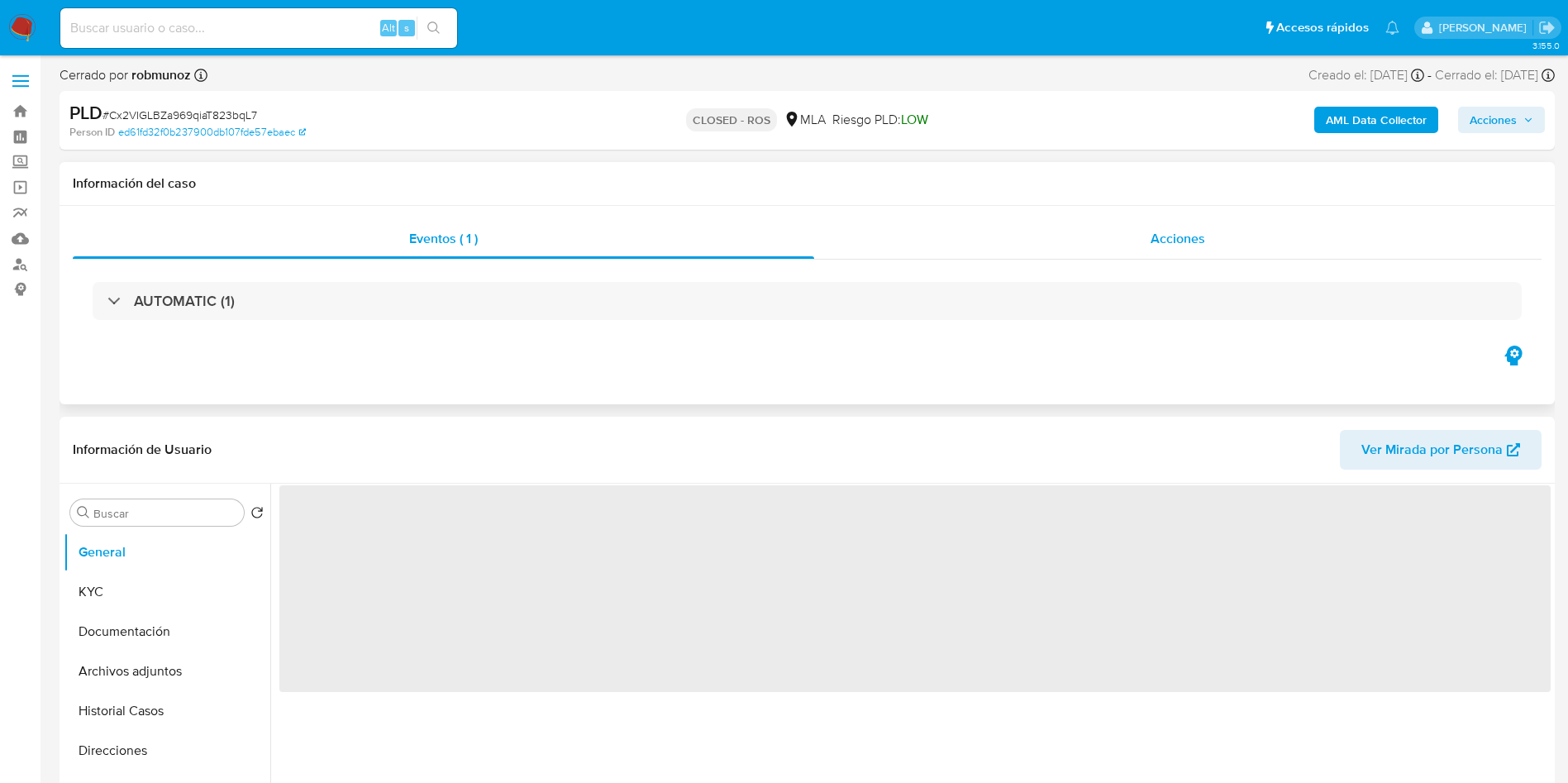
click at [1146, 237] on div "Acciones" at bounding box center [1177, 238] width 727 height 39
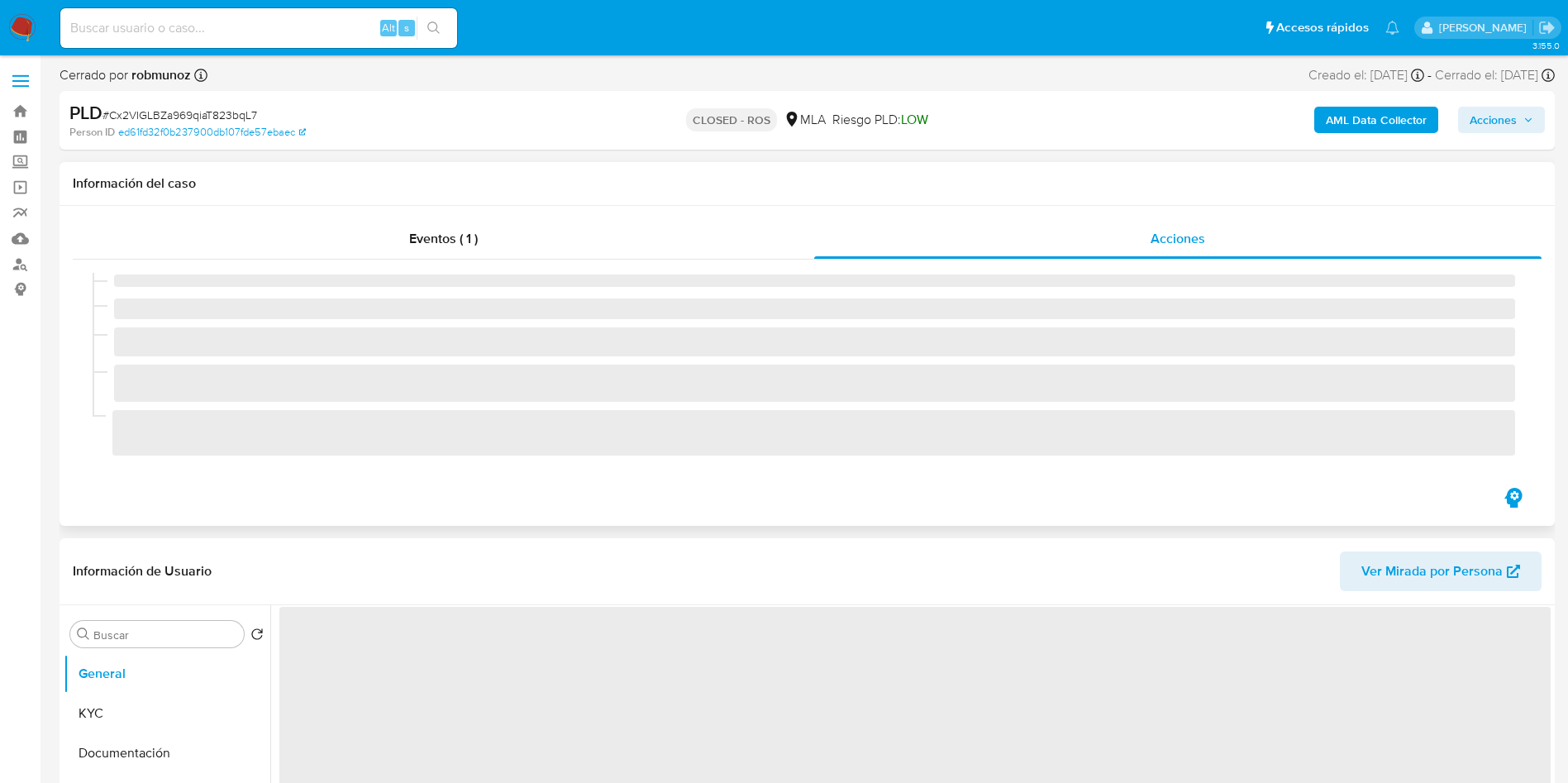
select select "10"
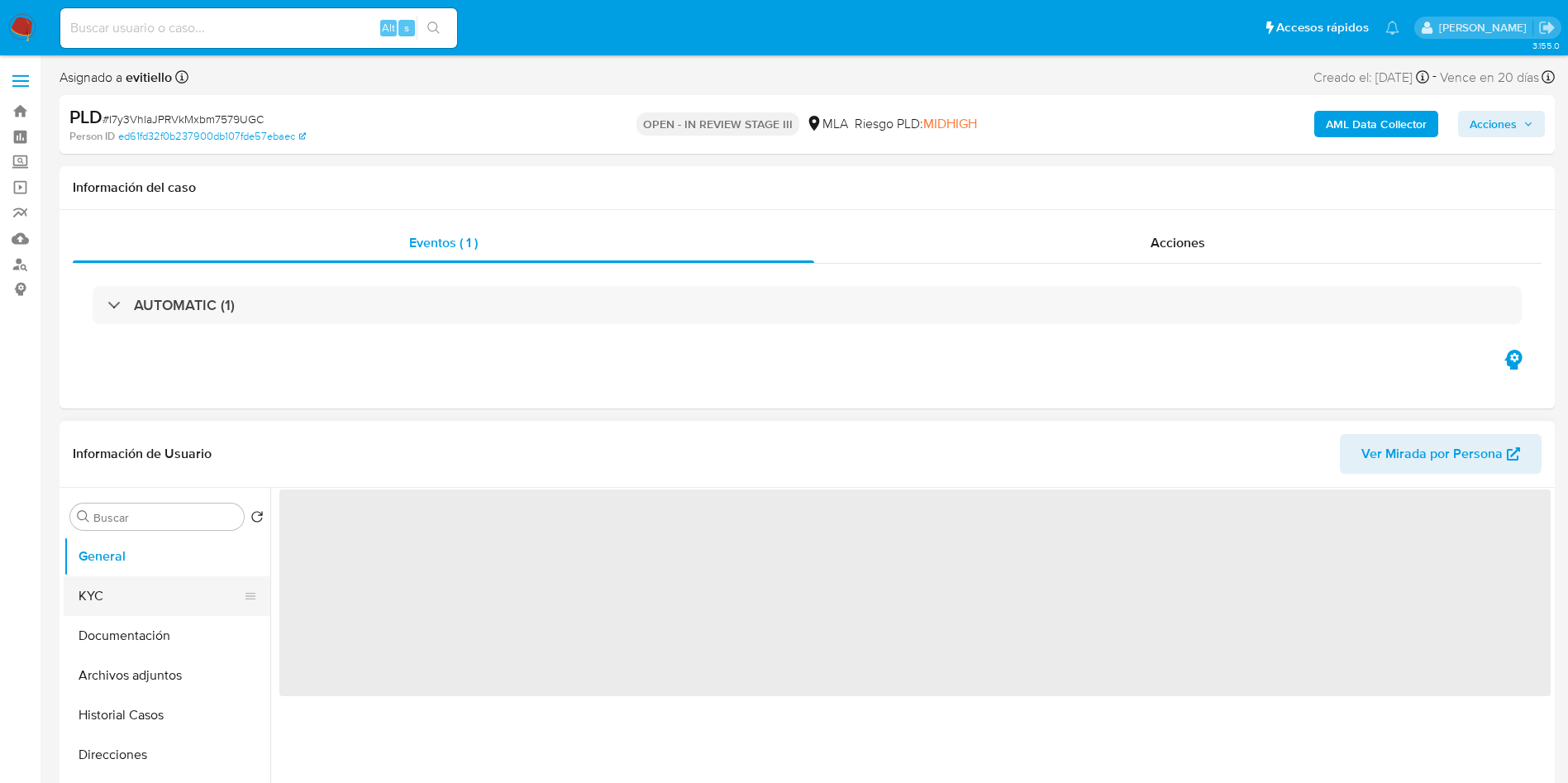
click at [120, 520] on button "KYC" at bounding box center [160, 595] width 193 height 39
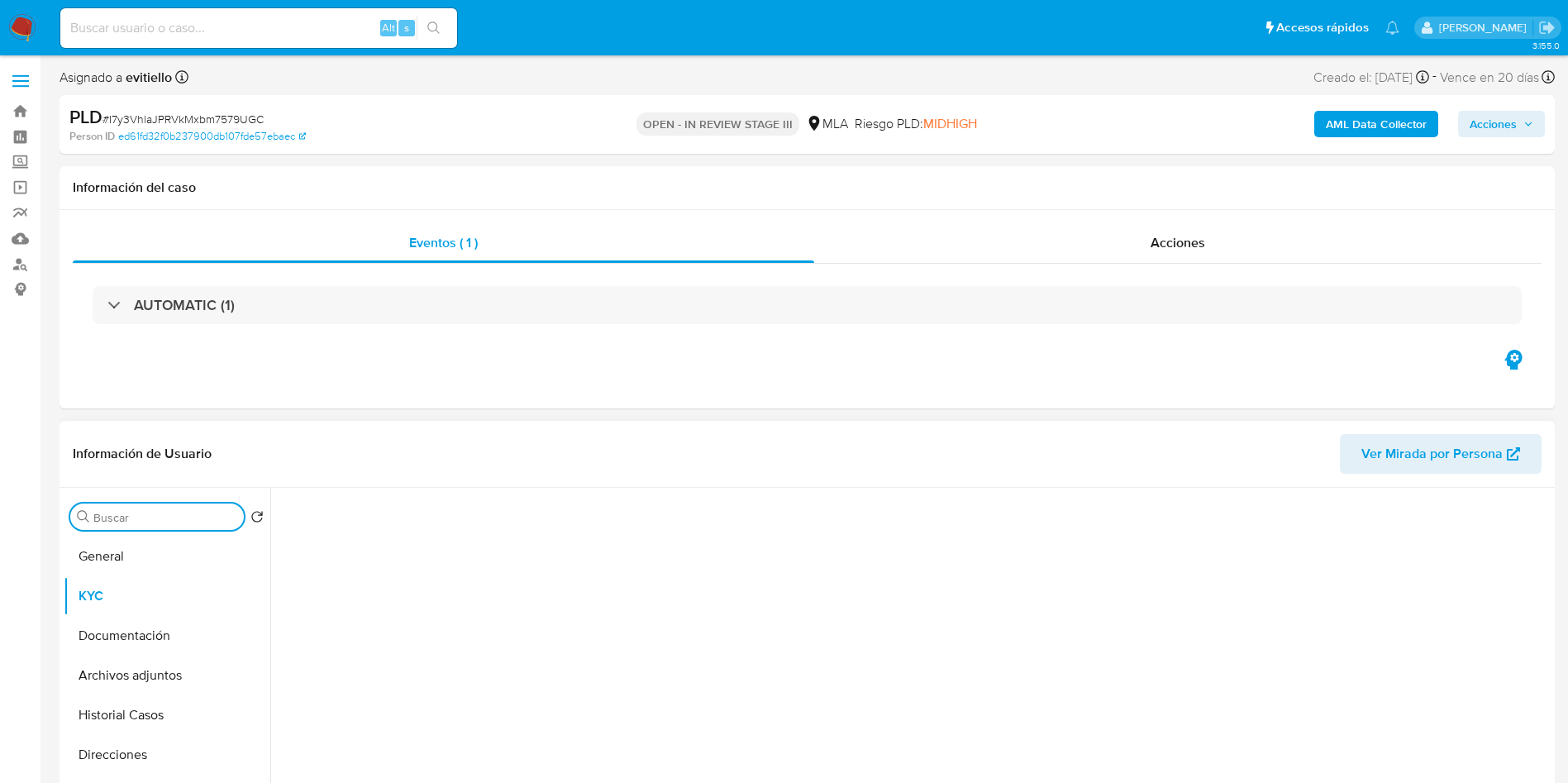
click at [135, 520] on input "Buscar" at bounding box center [165, 518] width 144 height 15
type input "arc"
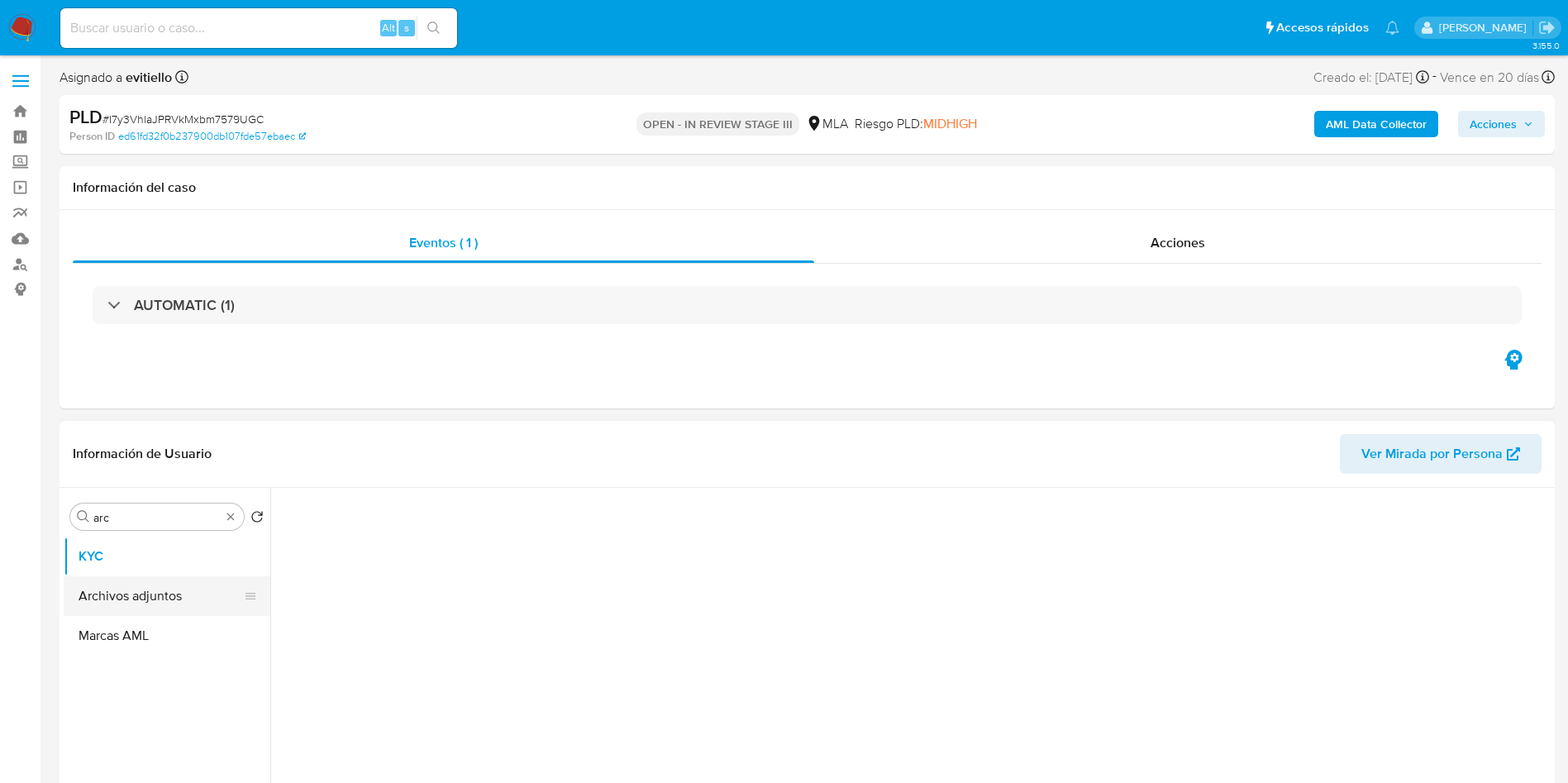
click at [149, 520] on button "Archivos adjuntos" at bounding box center [160, 595] width 193 height 39
select select "10"
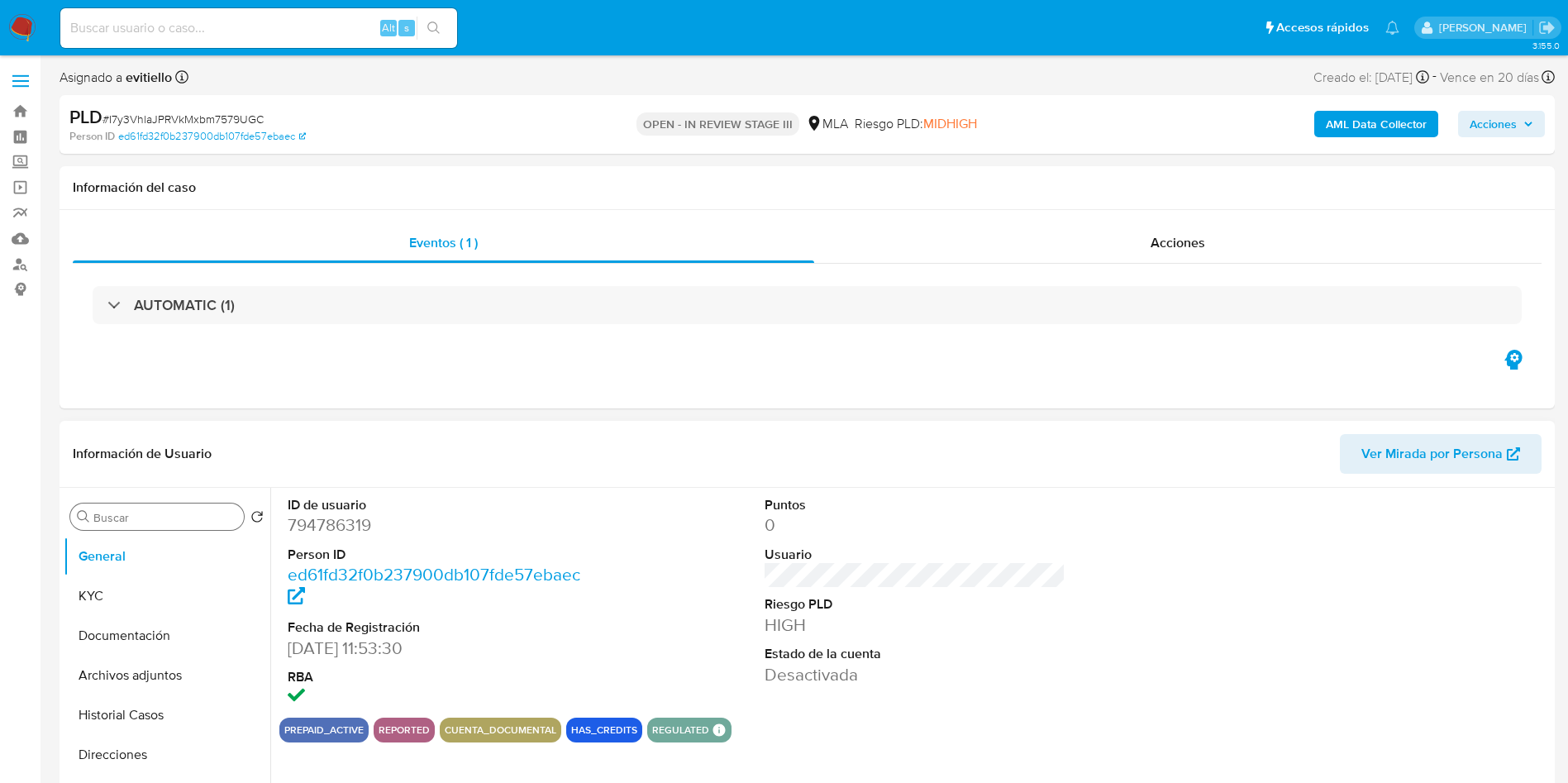
click at [156, 513] on input "Buscar" at bounding box center [165, 518] width 144 height 15
type input "arc"
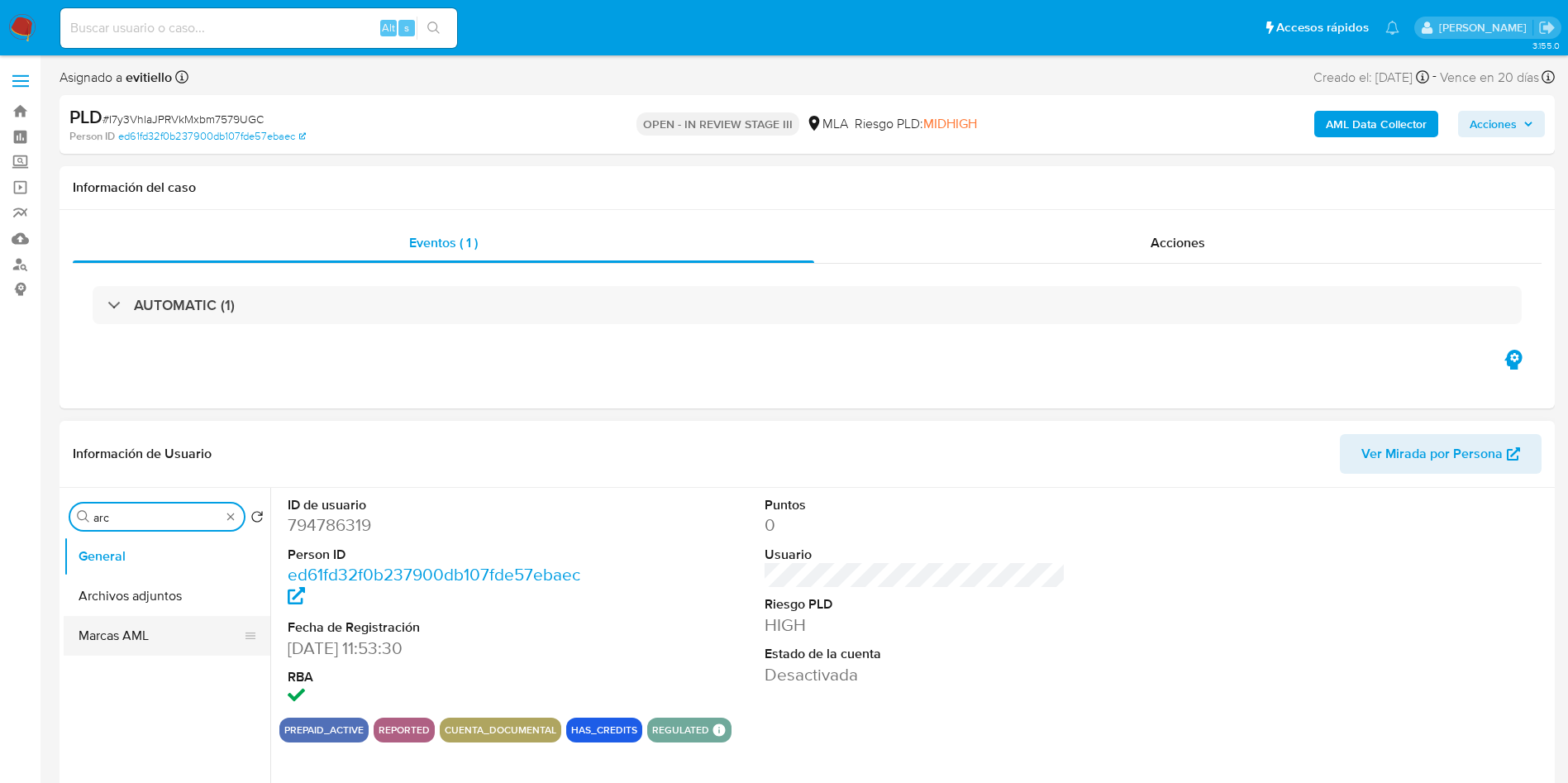
drag, startPoint x: 152, startPoint y: 591, endPoint x: 152, endPoint y: 605, distance: 14.0
click at [152, 590] on button "Archivos adjuntos" at bounding box center [166, 595] width 207 height 39
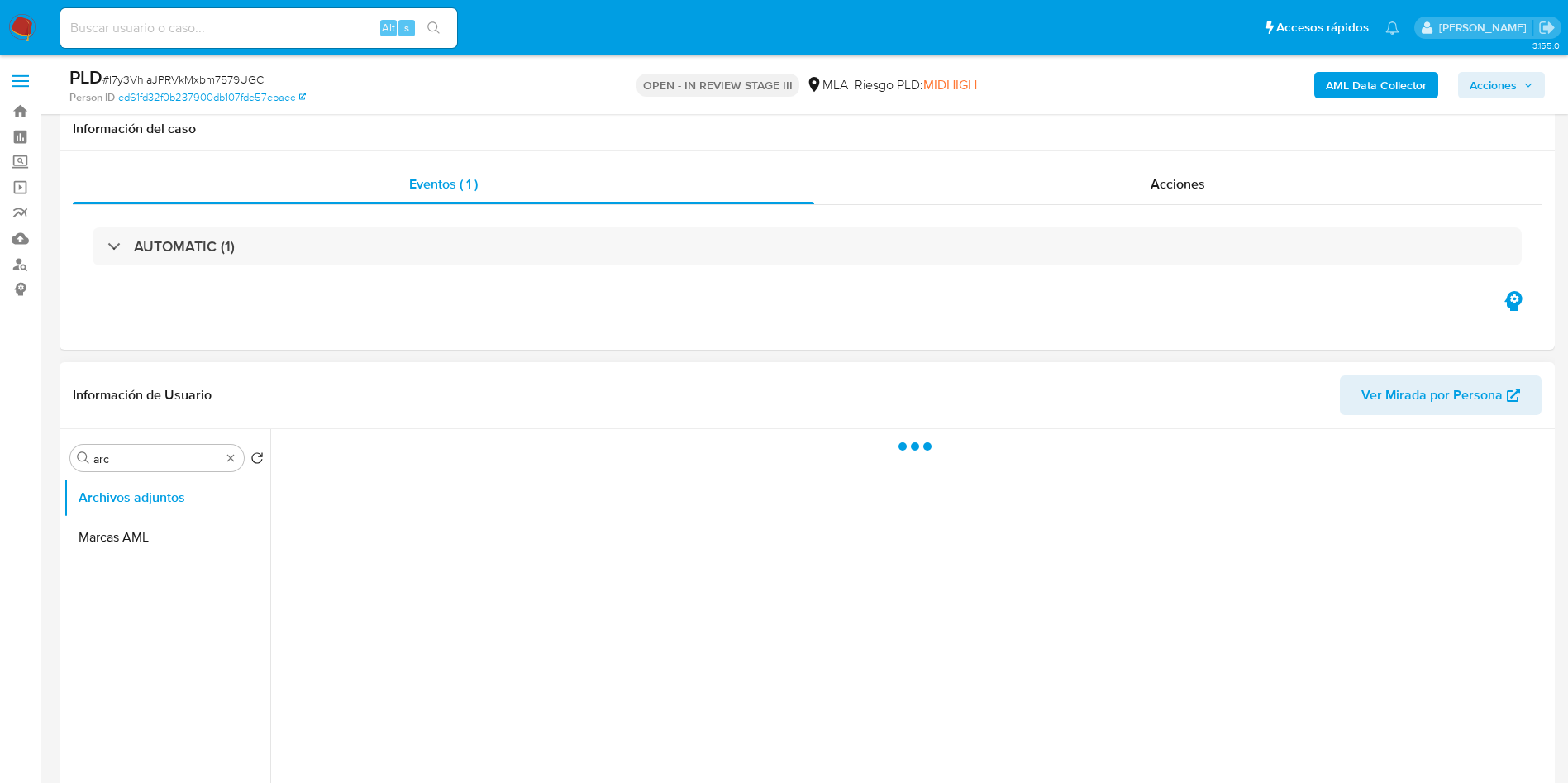
scroll to position [124, 0]
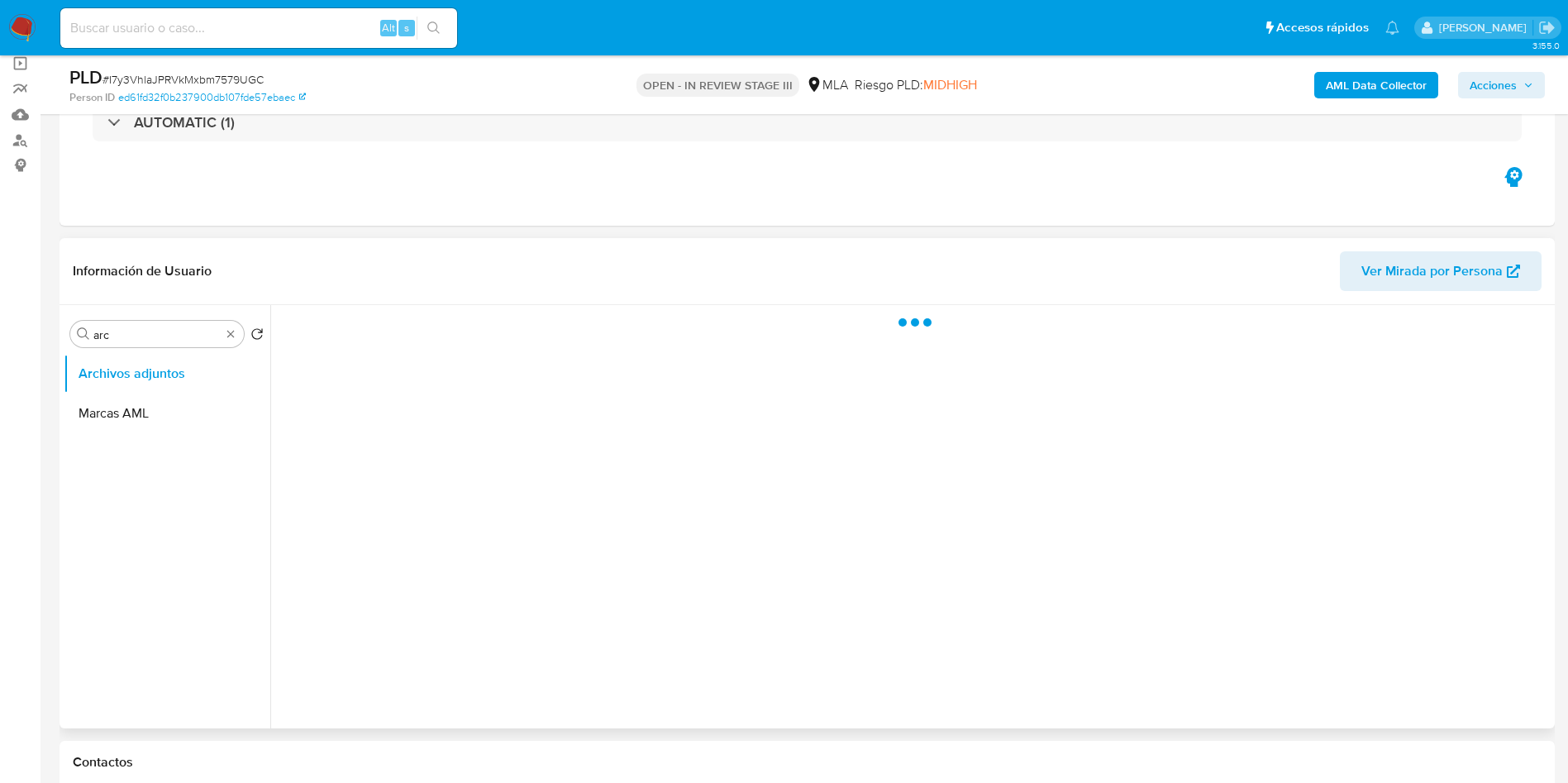
select select "10"
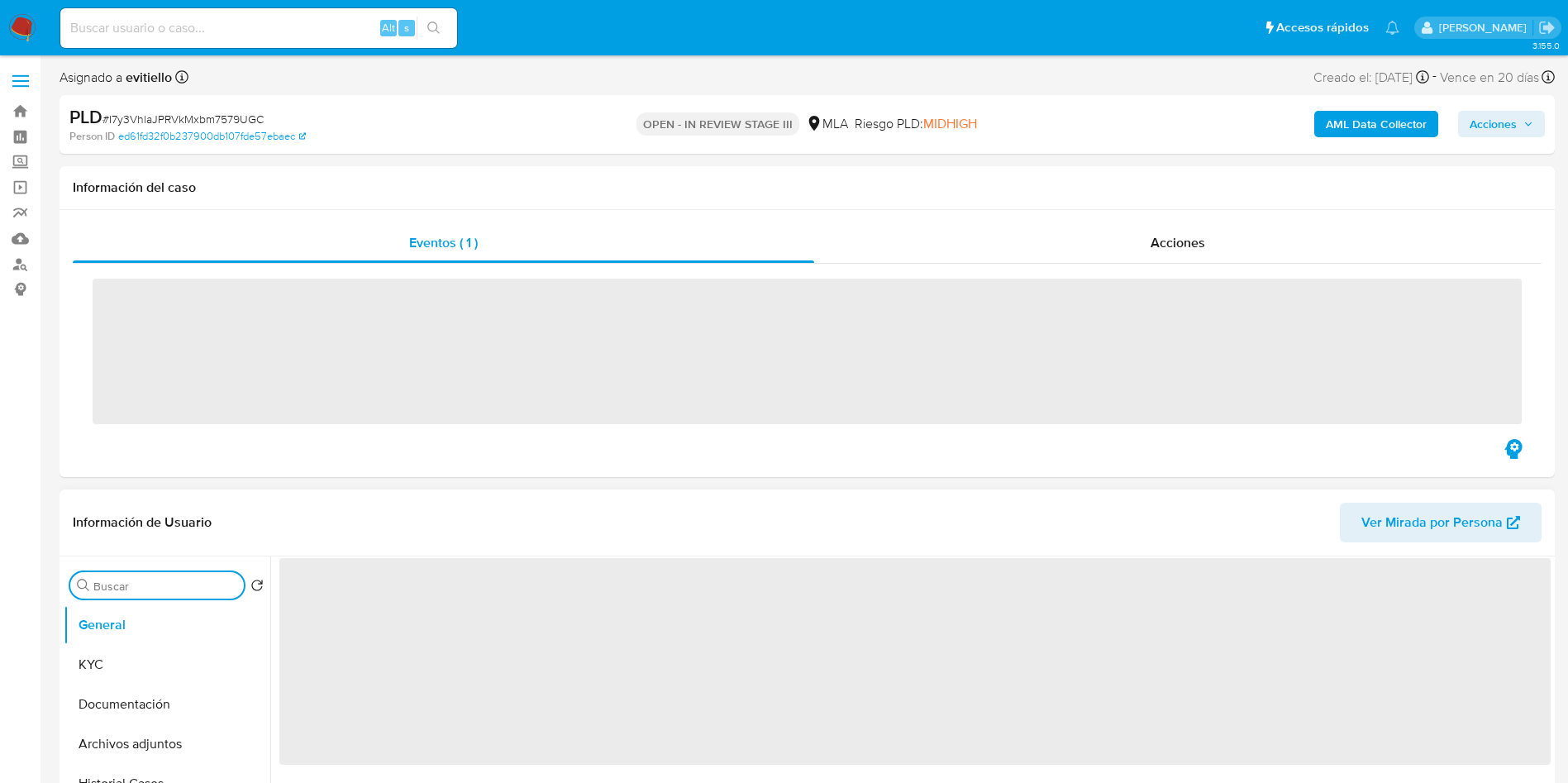
click at [147, 579] on input "Buscar" at bounding box center [165, 586] width 144 height 15
type input "arc"
click at [161, 655] on button "Archivos adjuntos" at bounding box center [160, 664] width 193 height 39
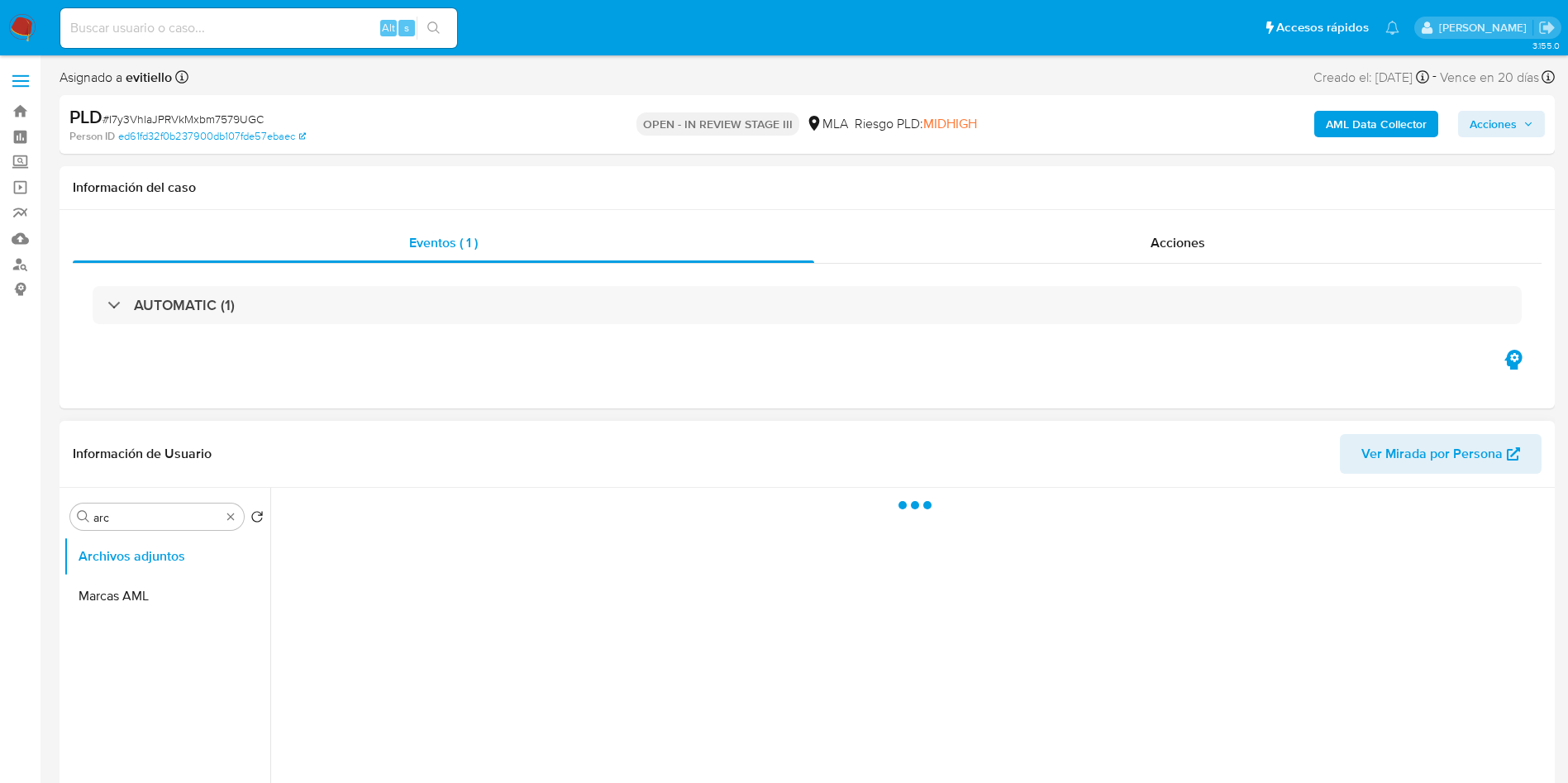
select select "10"
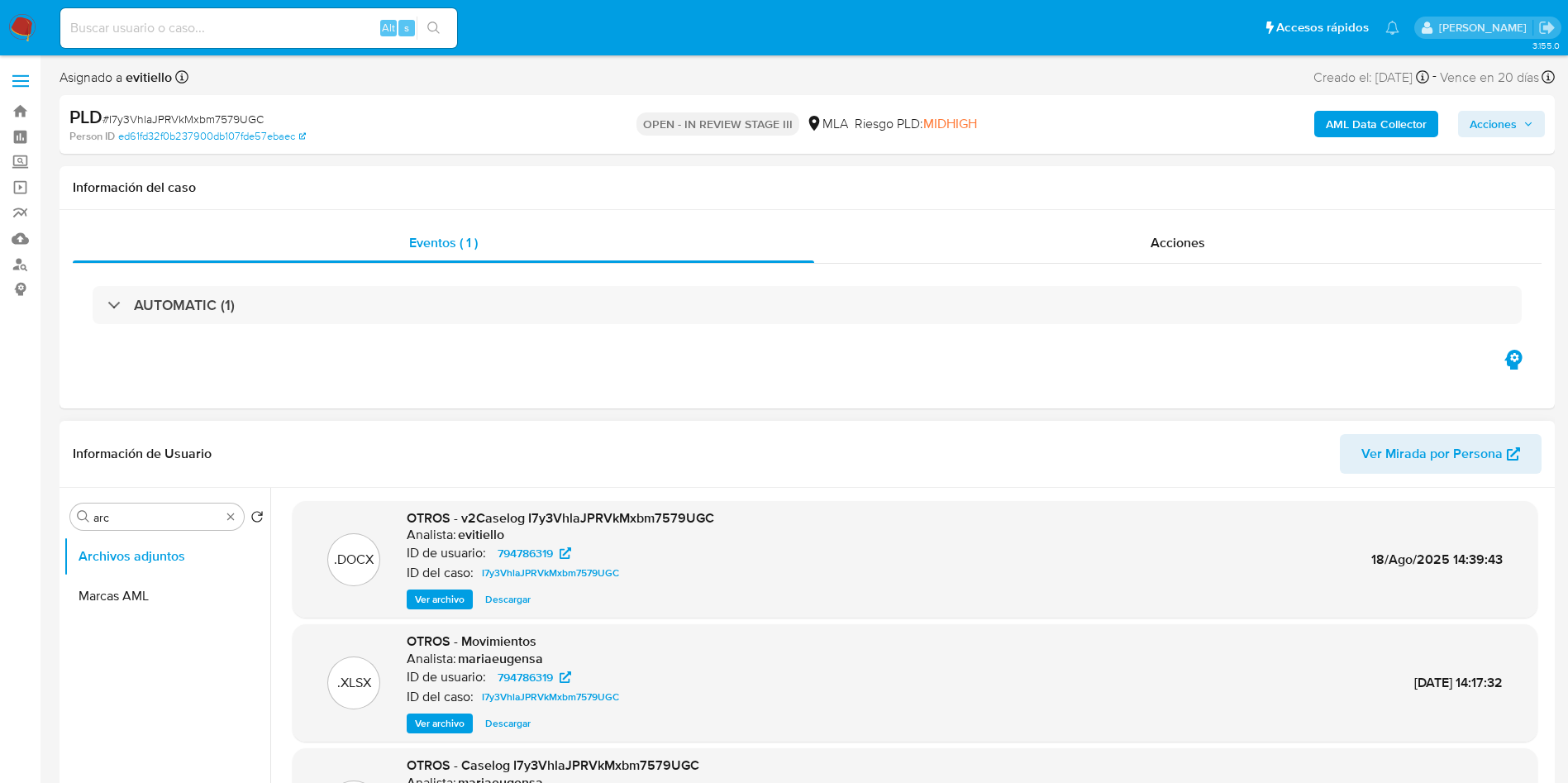
click at [518, 605] on span "Descargar" at bounding box center [507, 599] width 46 height 17
click at [520, 596] on span "Descargar" at bounding box center [507, 599] width 46 height 17
click at [506, 595] on span "Descargar" at bounding box center [507, 599] width 46 height 17
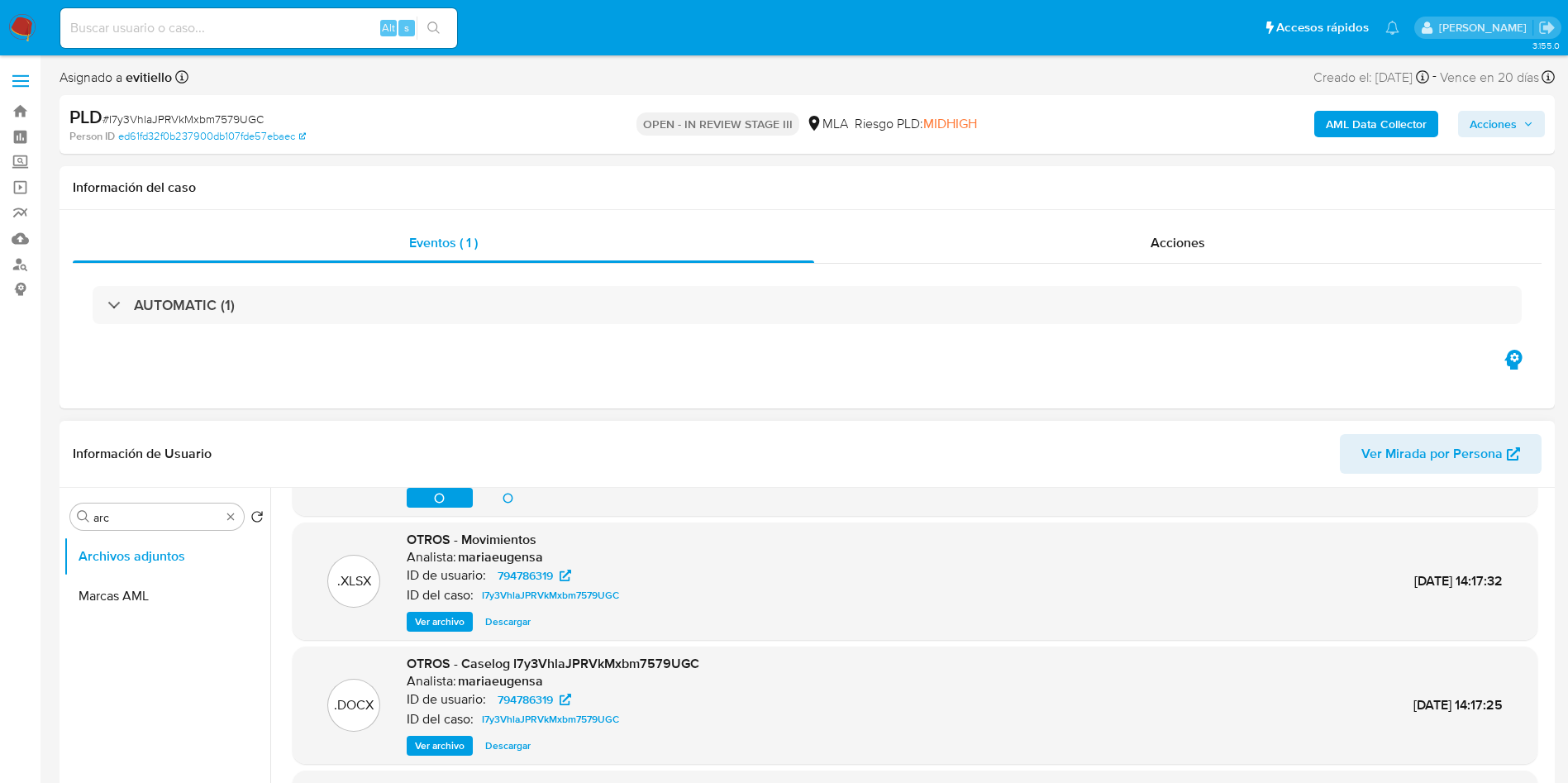
scroll to position [15, 0]
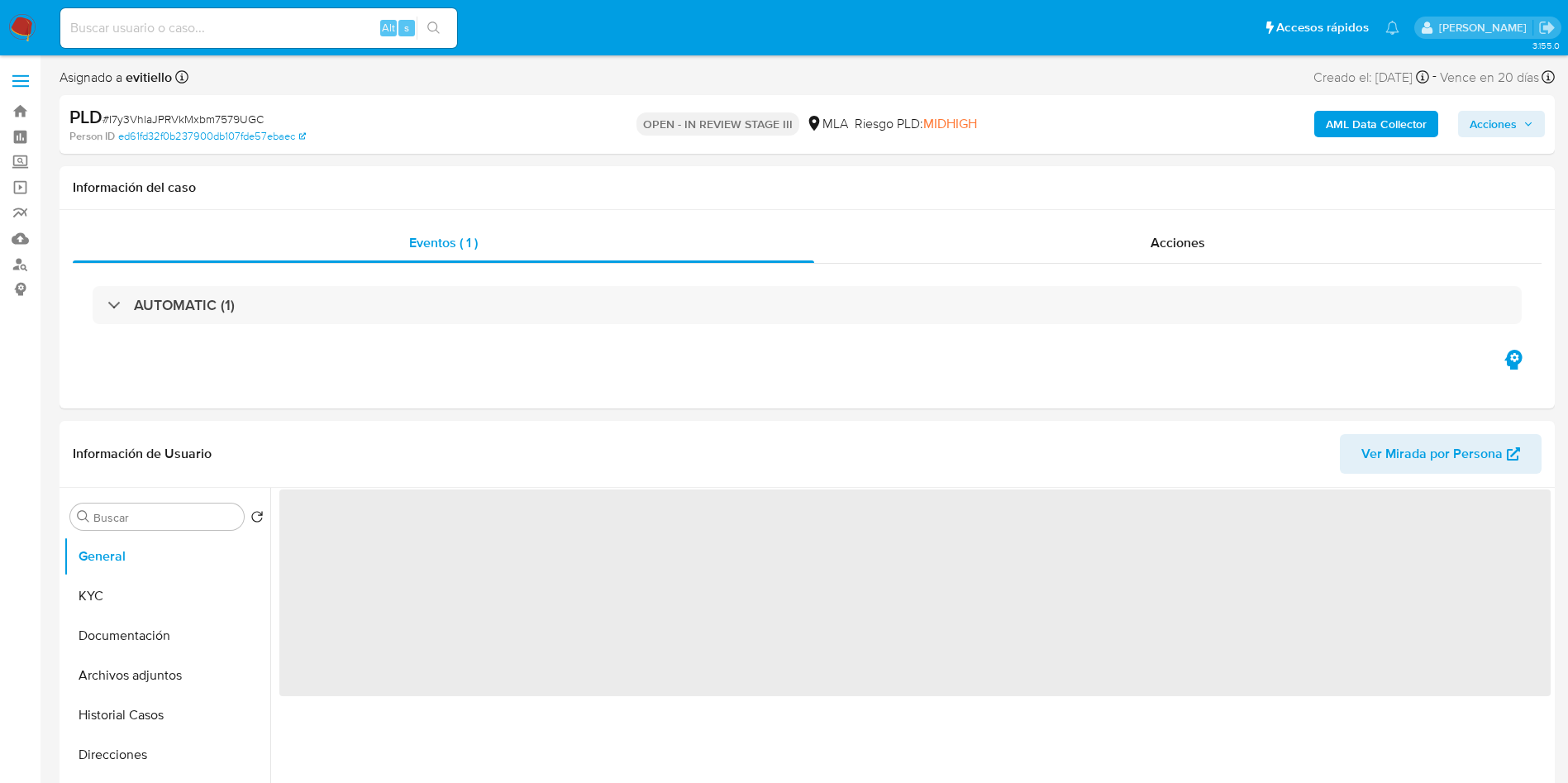
select select "10"
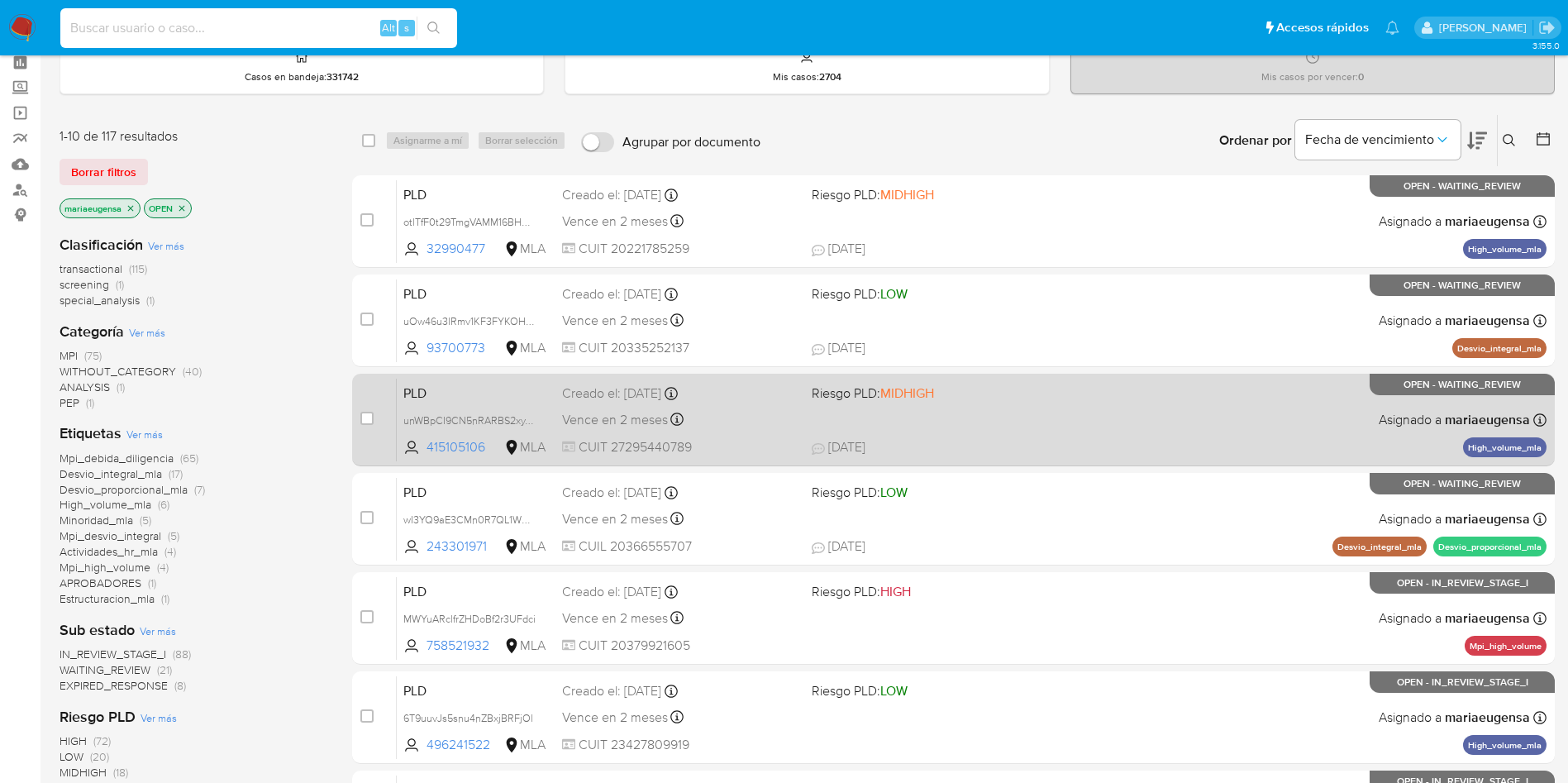
scroll to position [124, 0]
